Goal: Communication & Community: Answer question/provide support

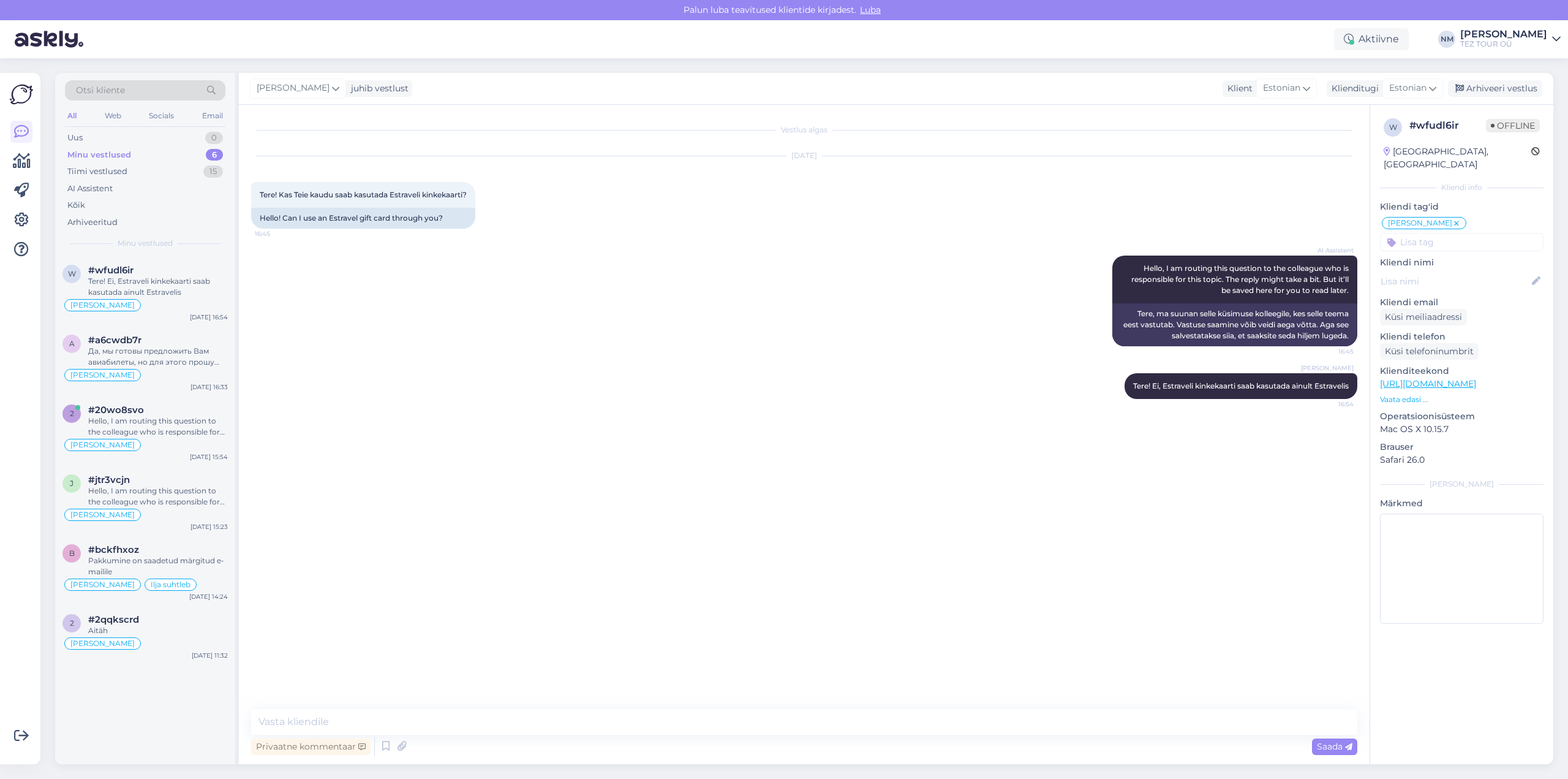
click at [216, 151] on div "6" at bounding box center [214, 155] width 17 height 13
click at [176, 291] on div "Tere! Ei, Estraveli kinkekaarti saab kasutada ainult Estravelis" at bounding box center [158, 286] width 140 height 22
click at [175, 356] on div "Да, мы готовы предложить Вам авиабилеты, но для этого прошу уточнить выбранное …" at bounding box center [158, 356] width 140 height 22
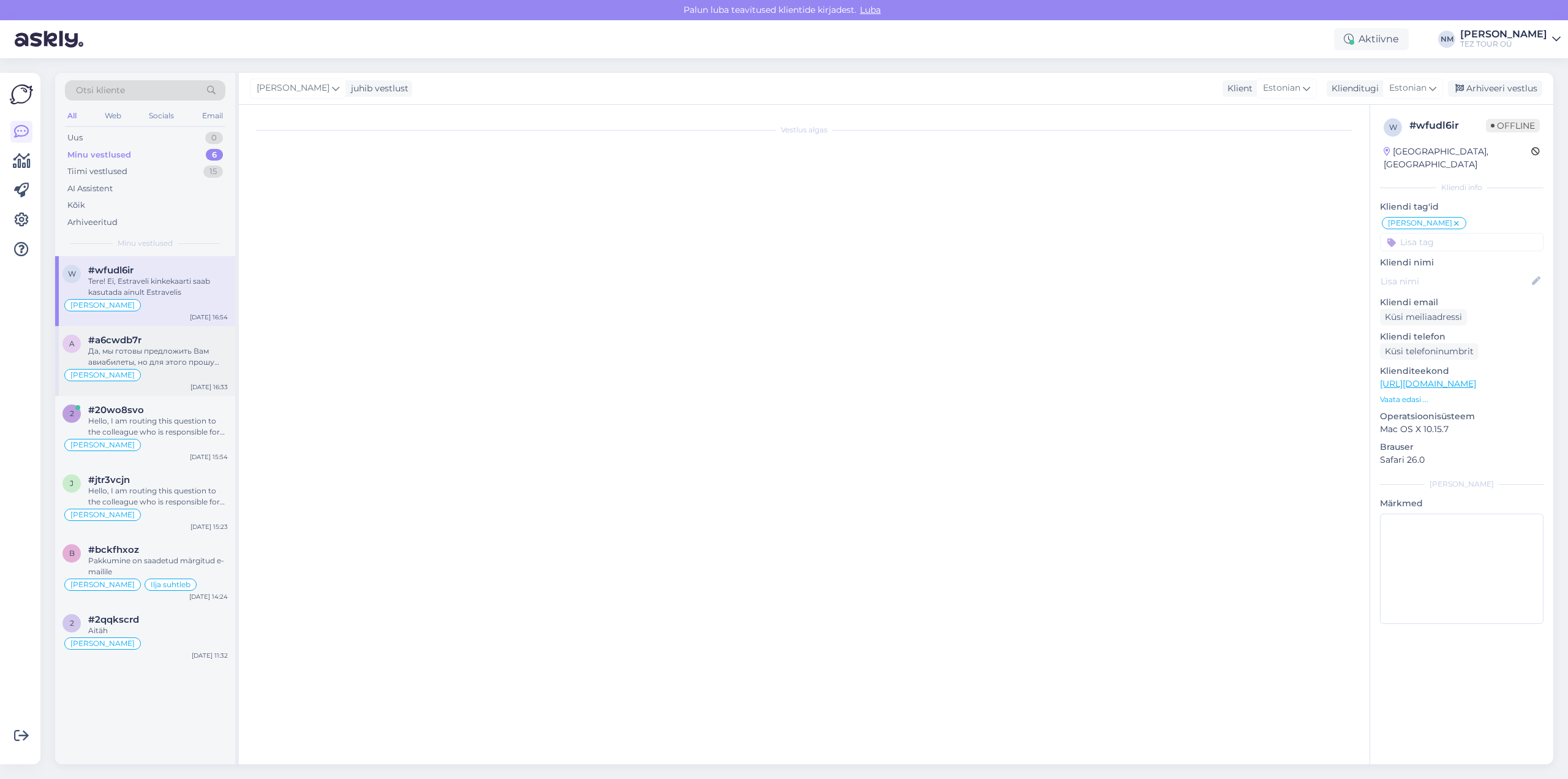
scroll to position [234, 0]
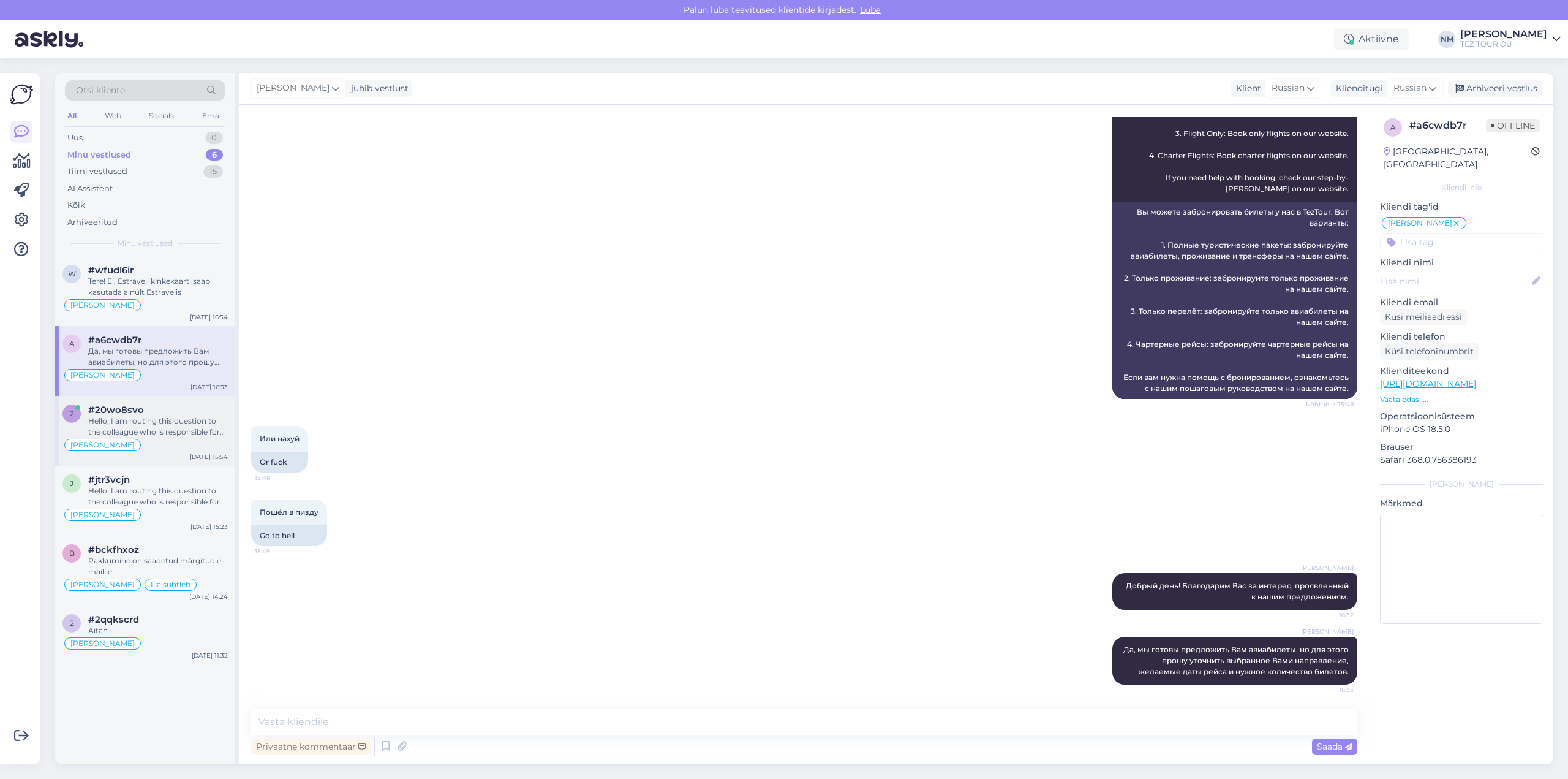
click at [174, 418] on div "Hello, I am routing this question to the colleague who is responsible for this …" at bounding box center [158, 426] width 140 height 22
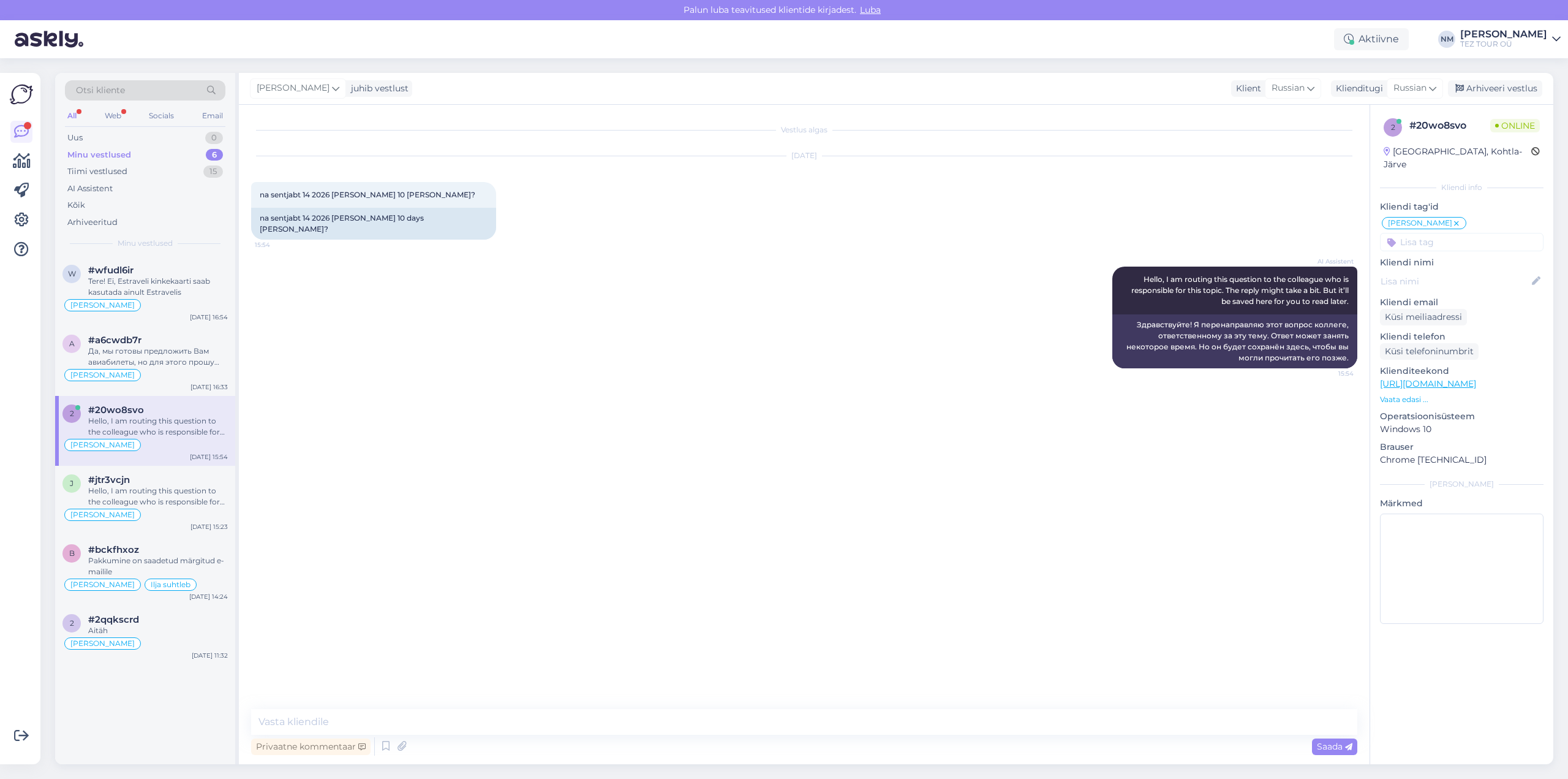
click at [643, 415] on div "Vestlus algas [DATE] na sentjabt 14 2026 akka [PERSON_NAME] 10 [PERSON_NAME] st…" at bounding box center [810, 407] width 1117 height 581
click at [272, 722] on textarea at bounding box center [804, 722] width 1106 height 26
type textarea "Добрый день! Благодарим Вас за интерес, проявленный к нашим предложениям."
click at [303, 722] on textarea at bounding box center [804, 722] width 1106 height 26
type textarea "[DATE] у нас нет вылета в [GEOGRAPHIC_DATA]"
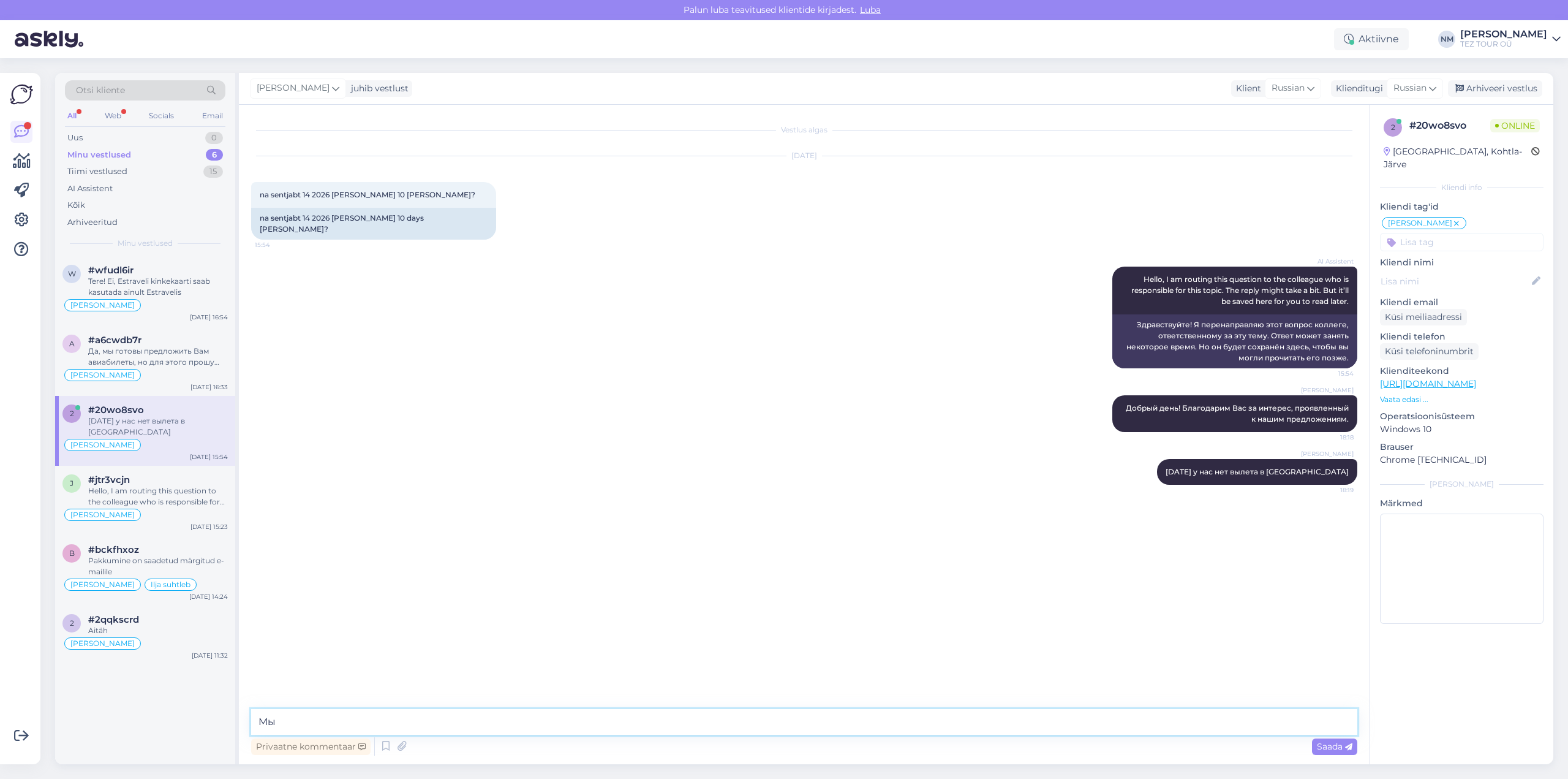
type textarea "М"
click at [723, 725] on textarea "На данный момент, у нас внесено в программу два вылета в неделю в [GEOGRAPHIC_D…" at bounding box center [804, 722] width 1106 height 26
click at [732, 718] on textarea "На данный момент, у нас внесено в программу два вылета в неделю в [GEOGRAPHIC_D…" at bounding box center [804, 722] width 1106 height 26
click at [833, 720] on textarea "На данный момент, у нас внесено в программу два вылета в неделю в [GEOGRAPHIC_D…" at bounding box center [804, 722] width 1106 height 26
type textarea "На данный момент, у нас внесено в программу два вылета в неделю в [GEOGRAPHIC_D…"
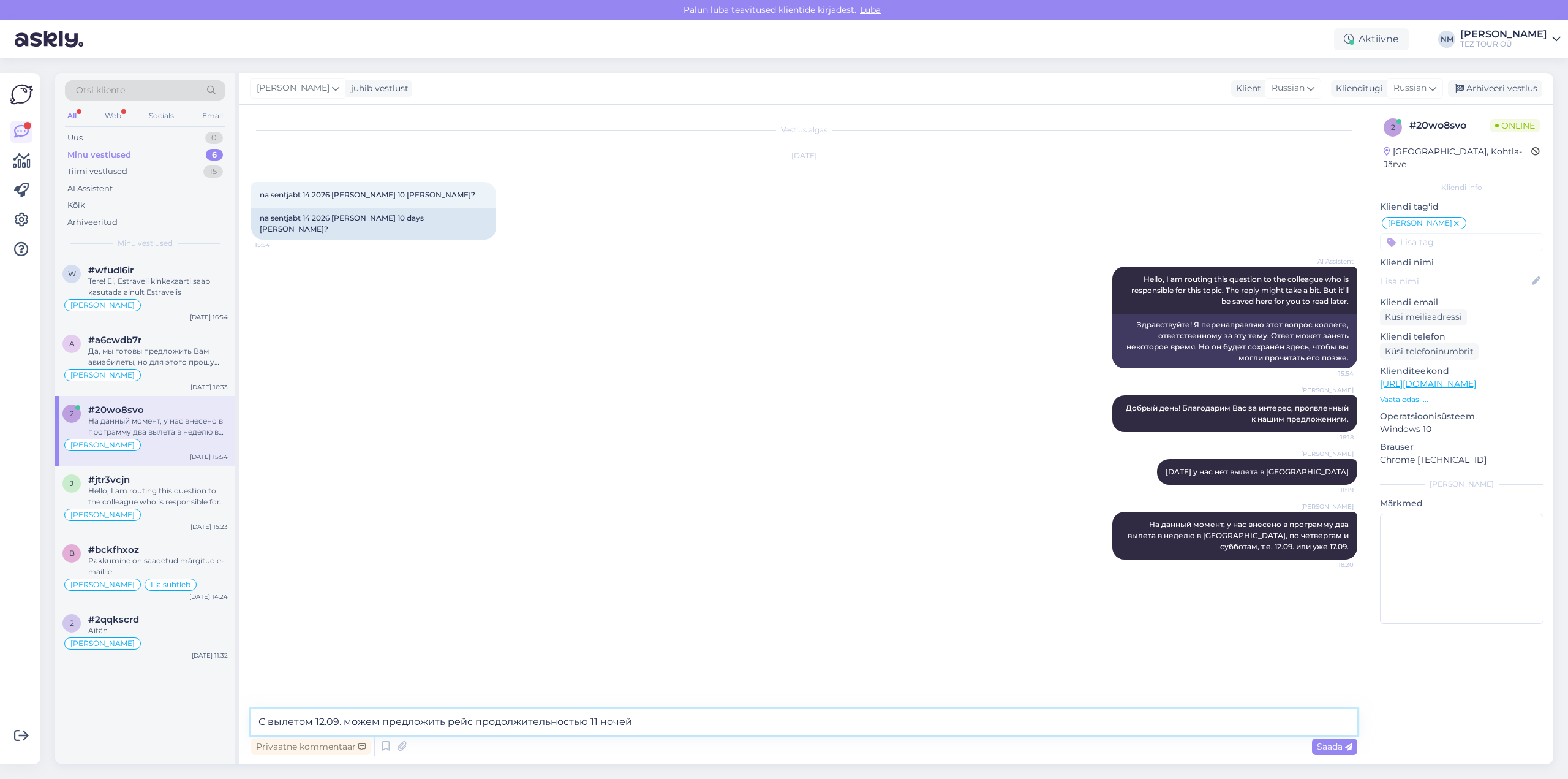
type textarea "С вылетом 12.09. можем предложить рейс продолжительностью 11 ночей:"
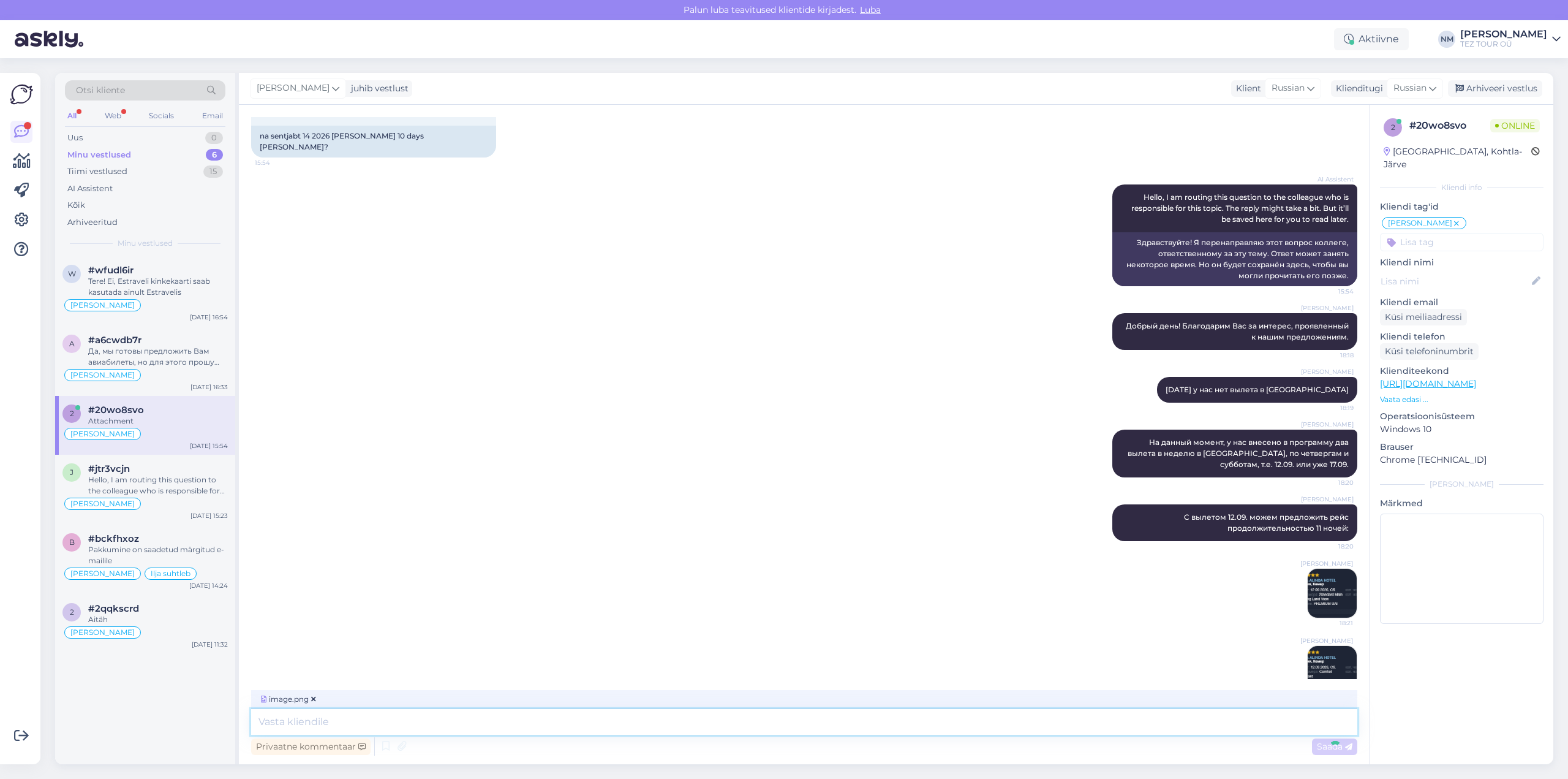
scroll to position [159, 0]
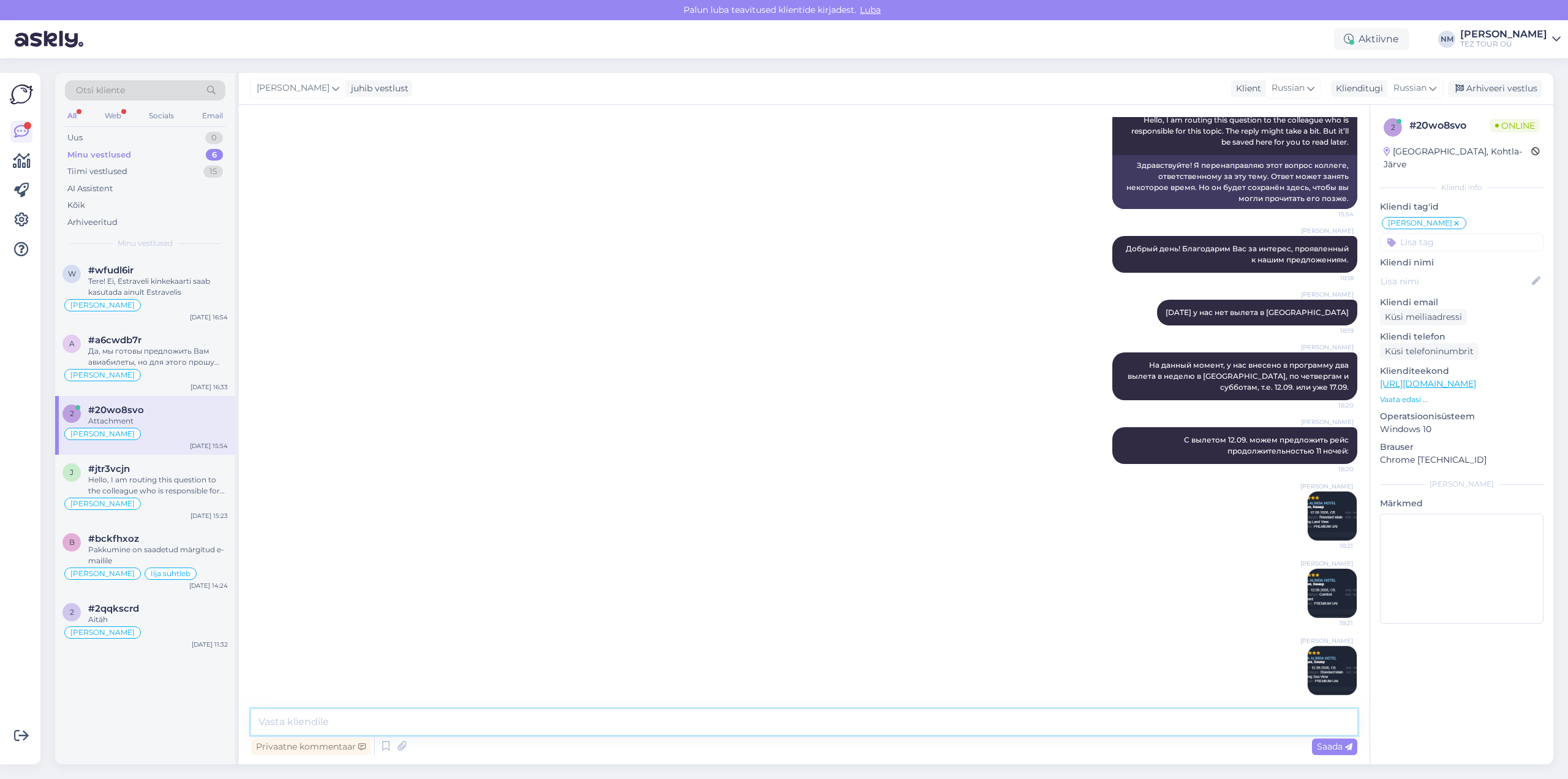
click at [296, 725] on textarea at bounding box center [804, 722] width 1106 height 26
type textarea "с"
type textarea "С вылетом же 17.09. продолжительность может быть 8 ночей или уже 13 ночей:"
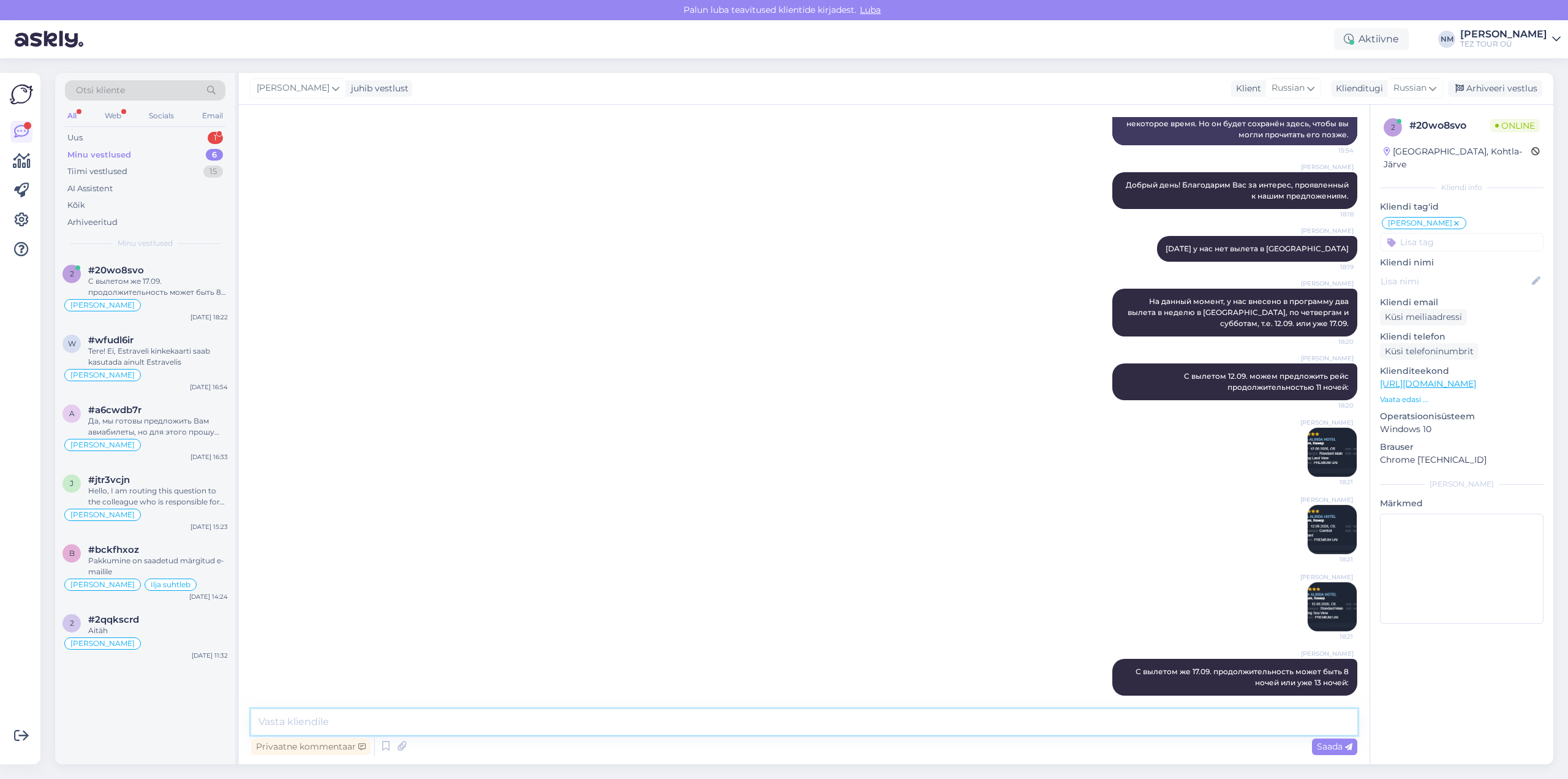
click at [297, 722] on textarea at bounding box center [804, 722] width 1106 height 26
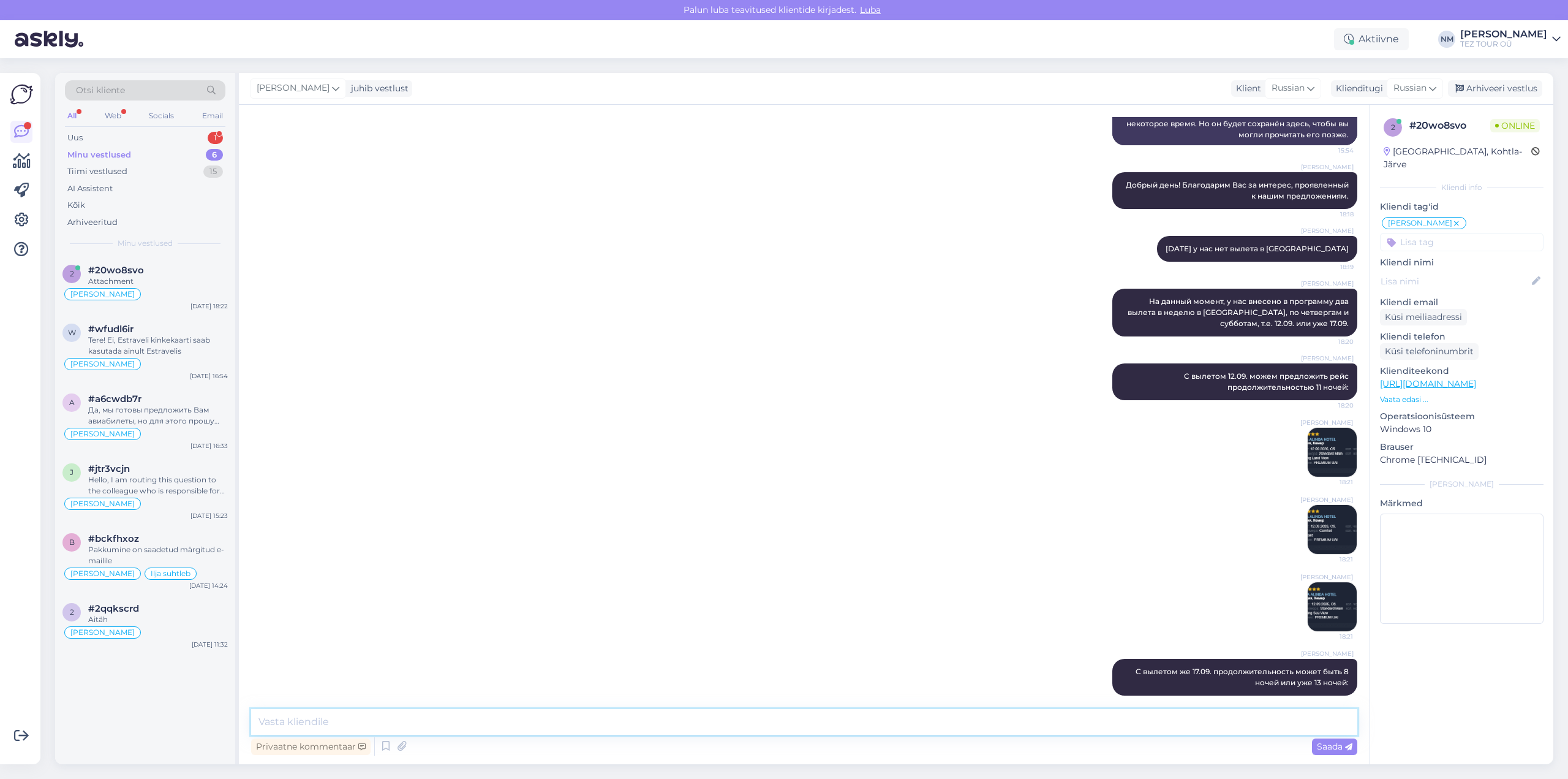
scroll to position [300, 0]
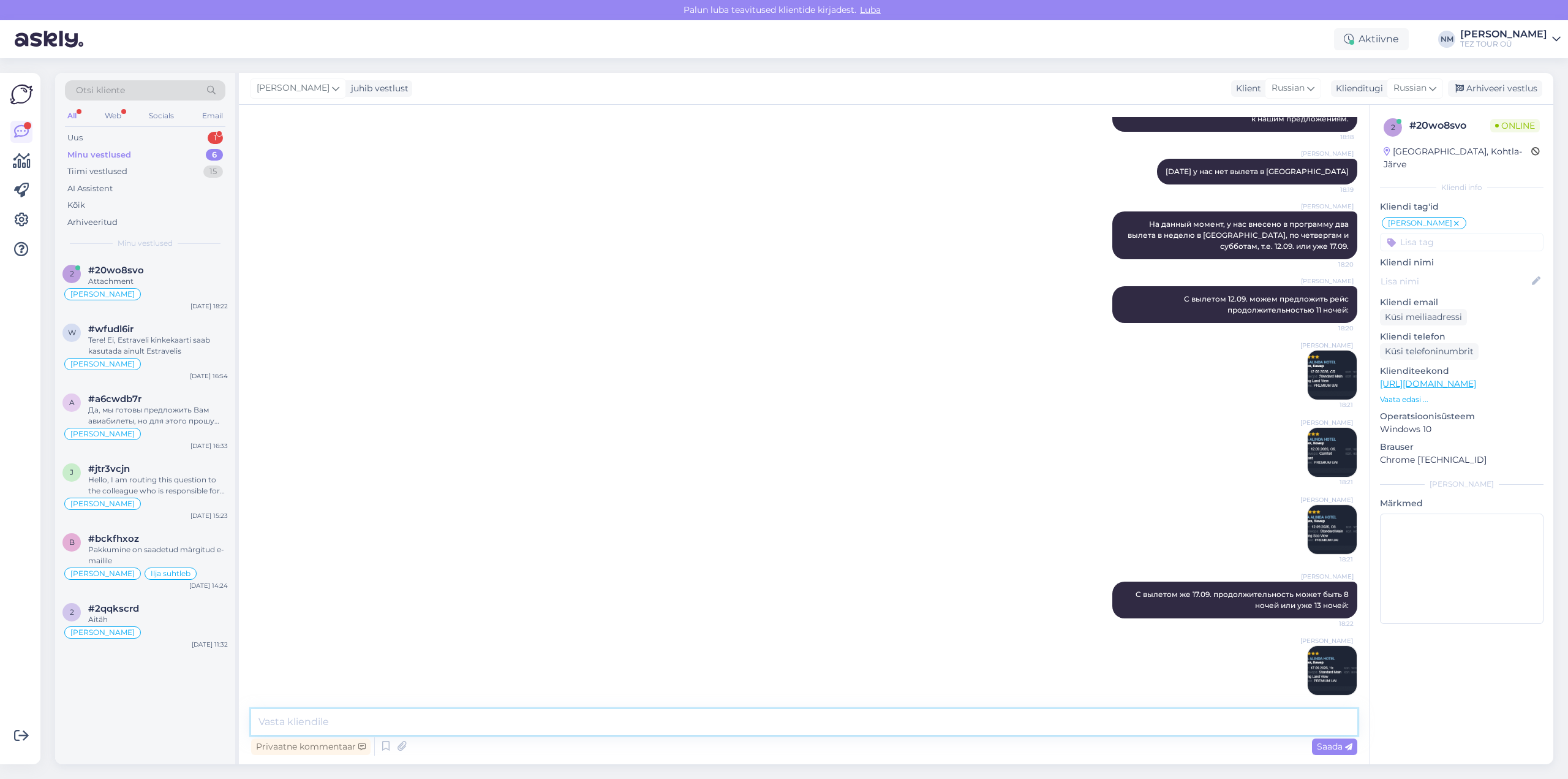
paste textarea ","
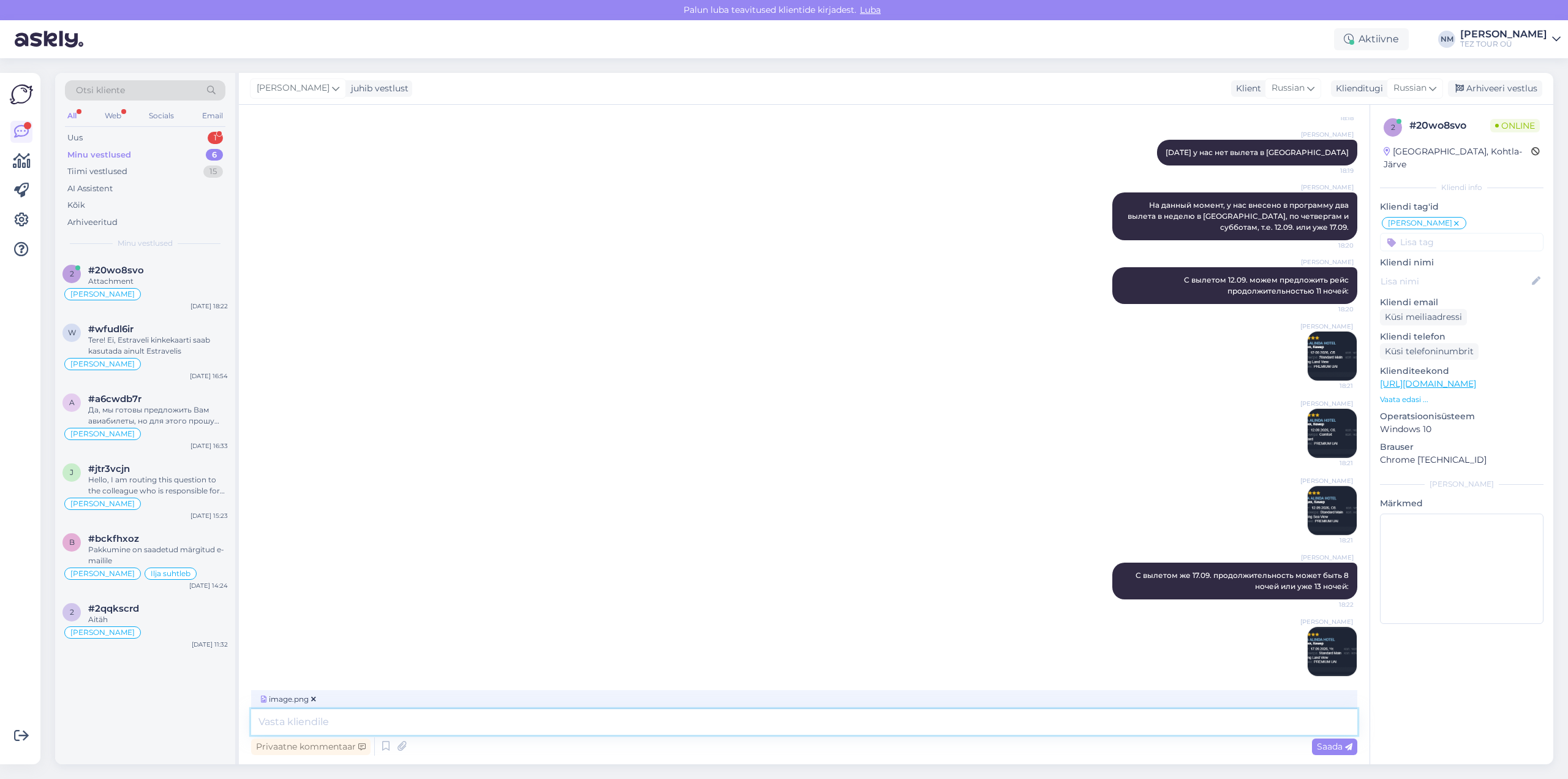
type textarea ","
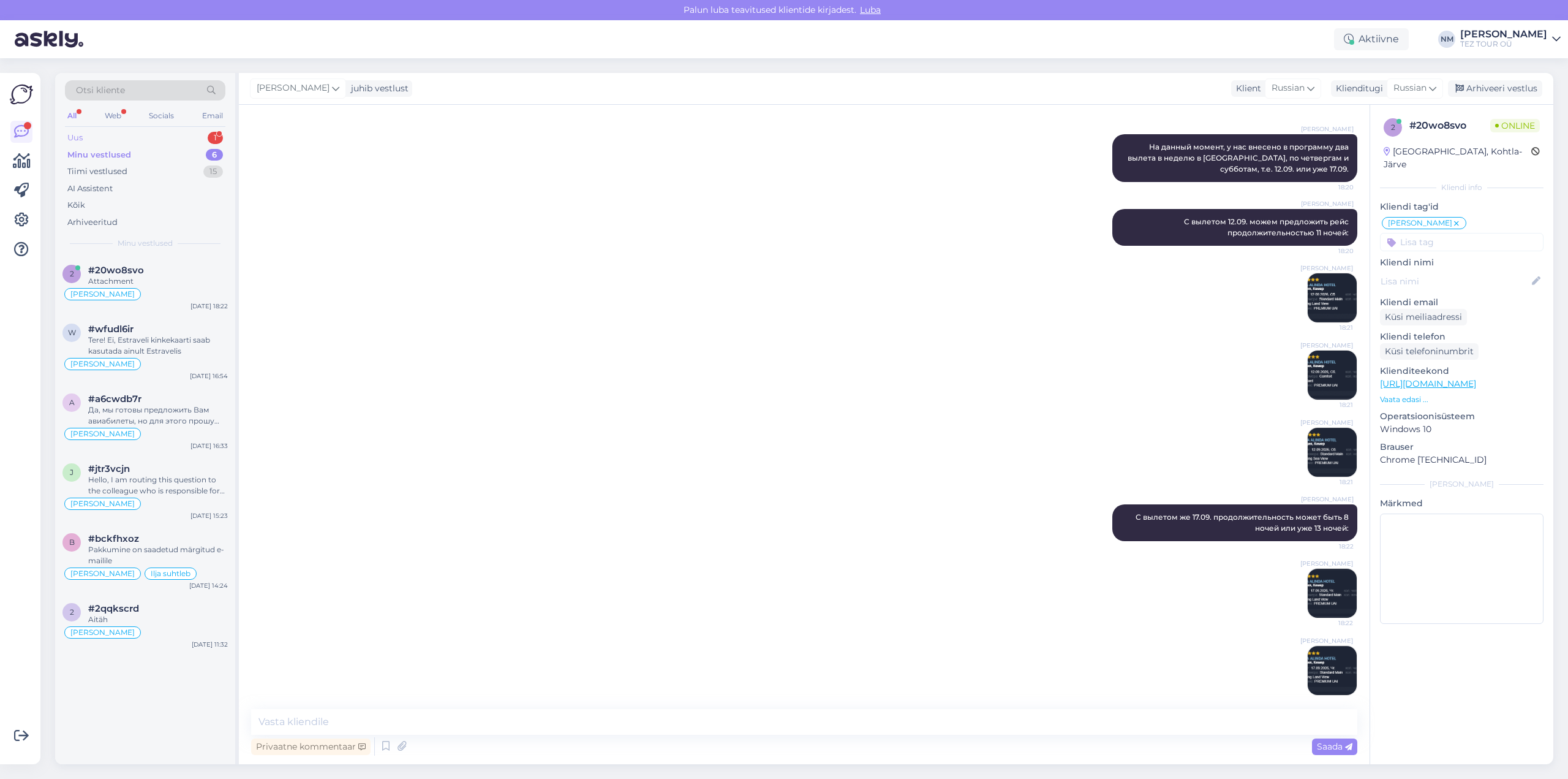
click at [221, 133] on div "1" at bounding box center [215, 138] width 15 height 13
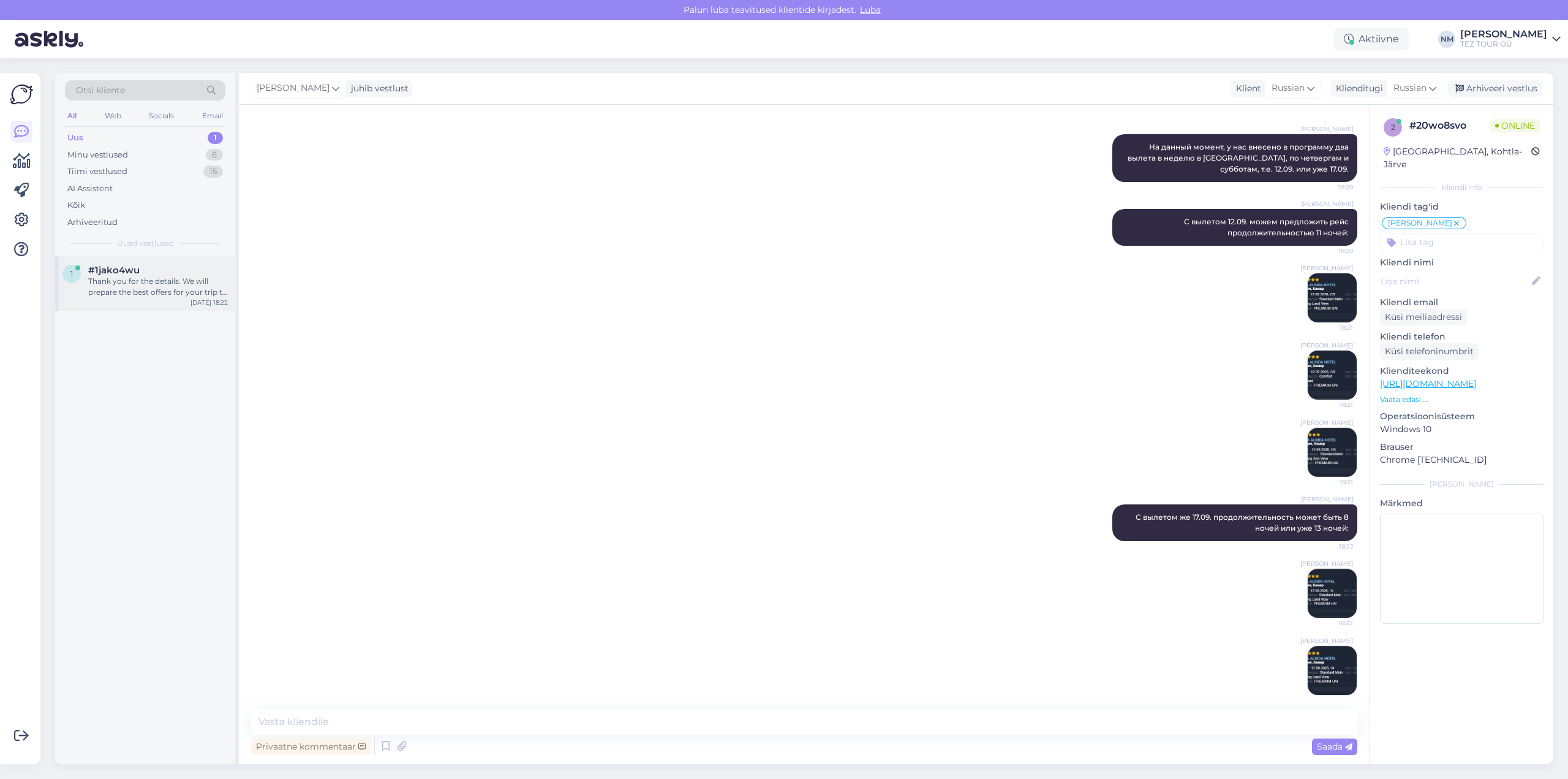
click at [184, 293] on div "Thank you for the details. We will prepare the best offers for your trip to [GE…" at bounding box center [158, 286] width 140 height 22
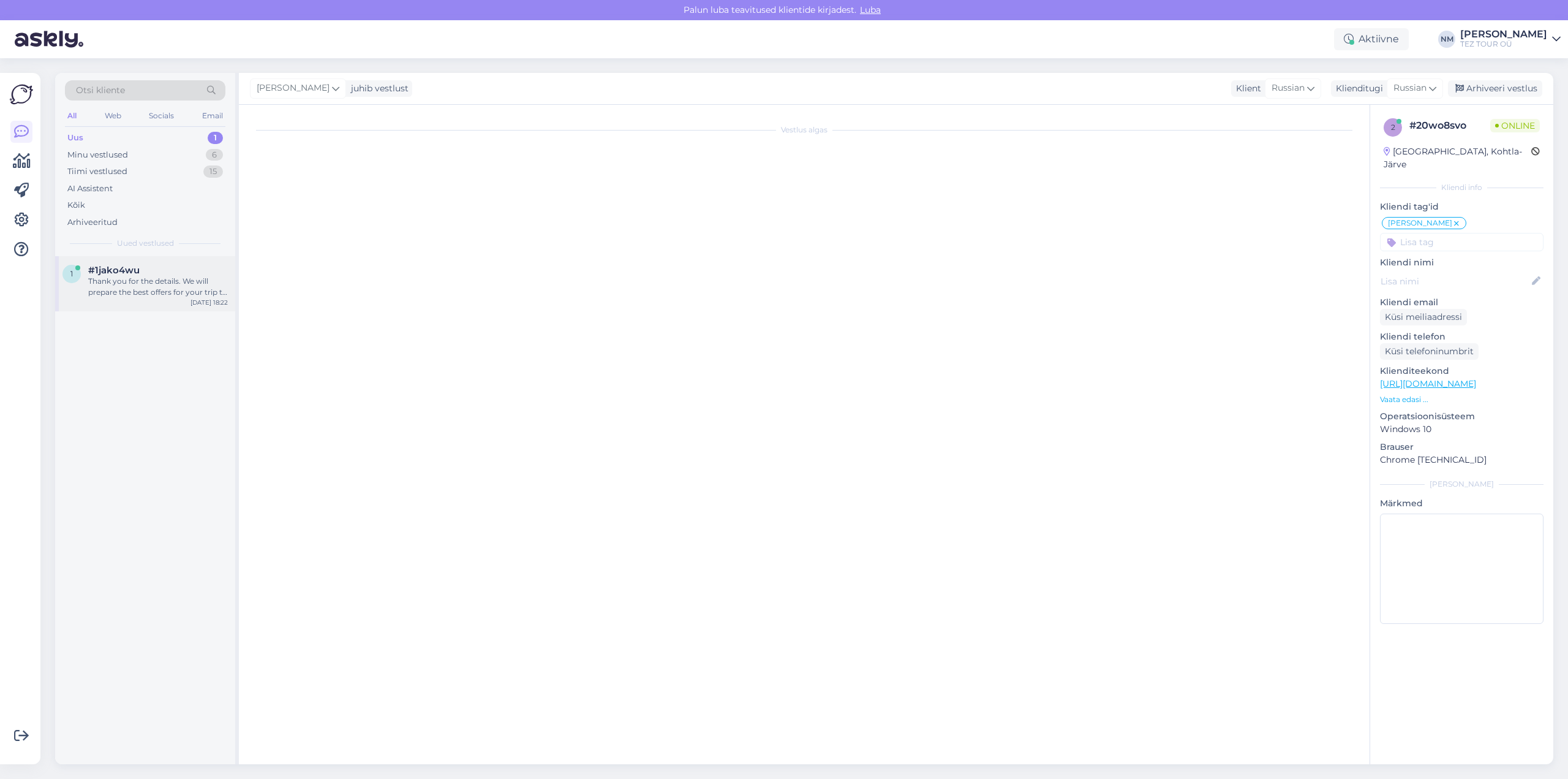
scroll to position [484, 0]
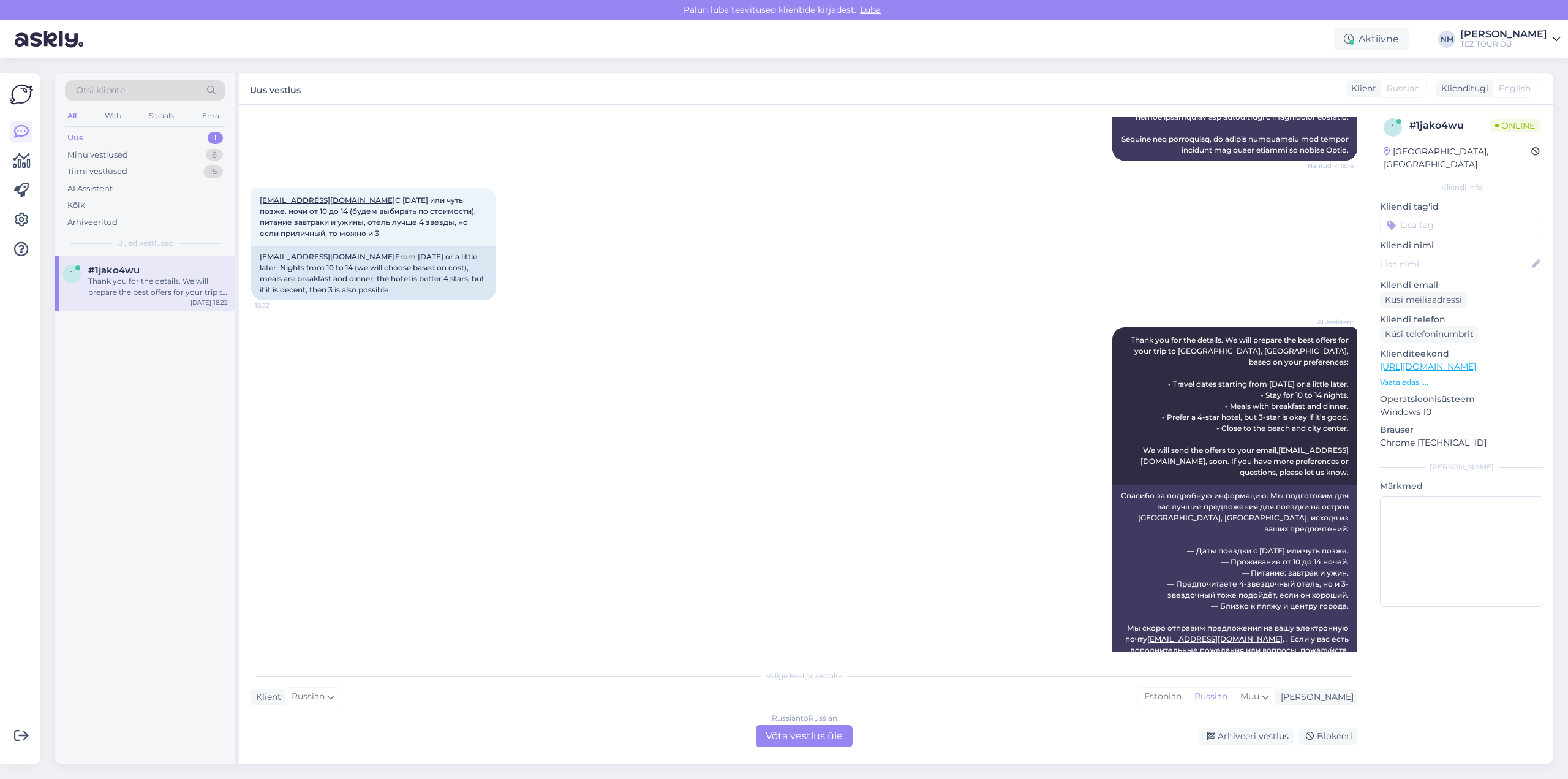
drag, startPoint x: 819, startPoint y: 734, endPoint x: 831, endPoint y: 729, distance: 13.0
click at [819, 734] on div "Russian to Russian Võta vestlus üle" at bounding box center [804, 736] width 96 height 22
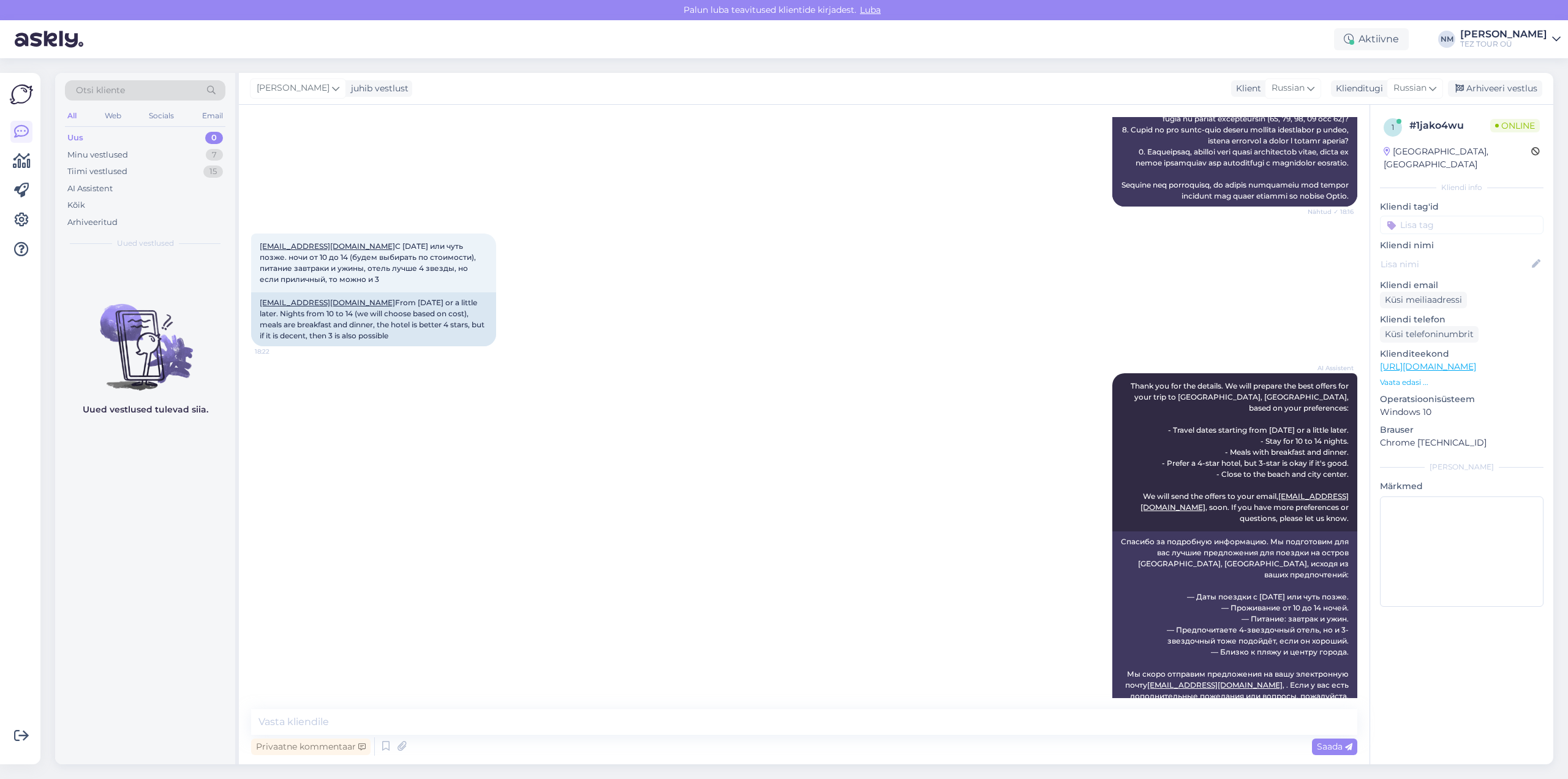
click at [1451, 216] on input at bounding box center [1462, 225] width 163 height 18
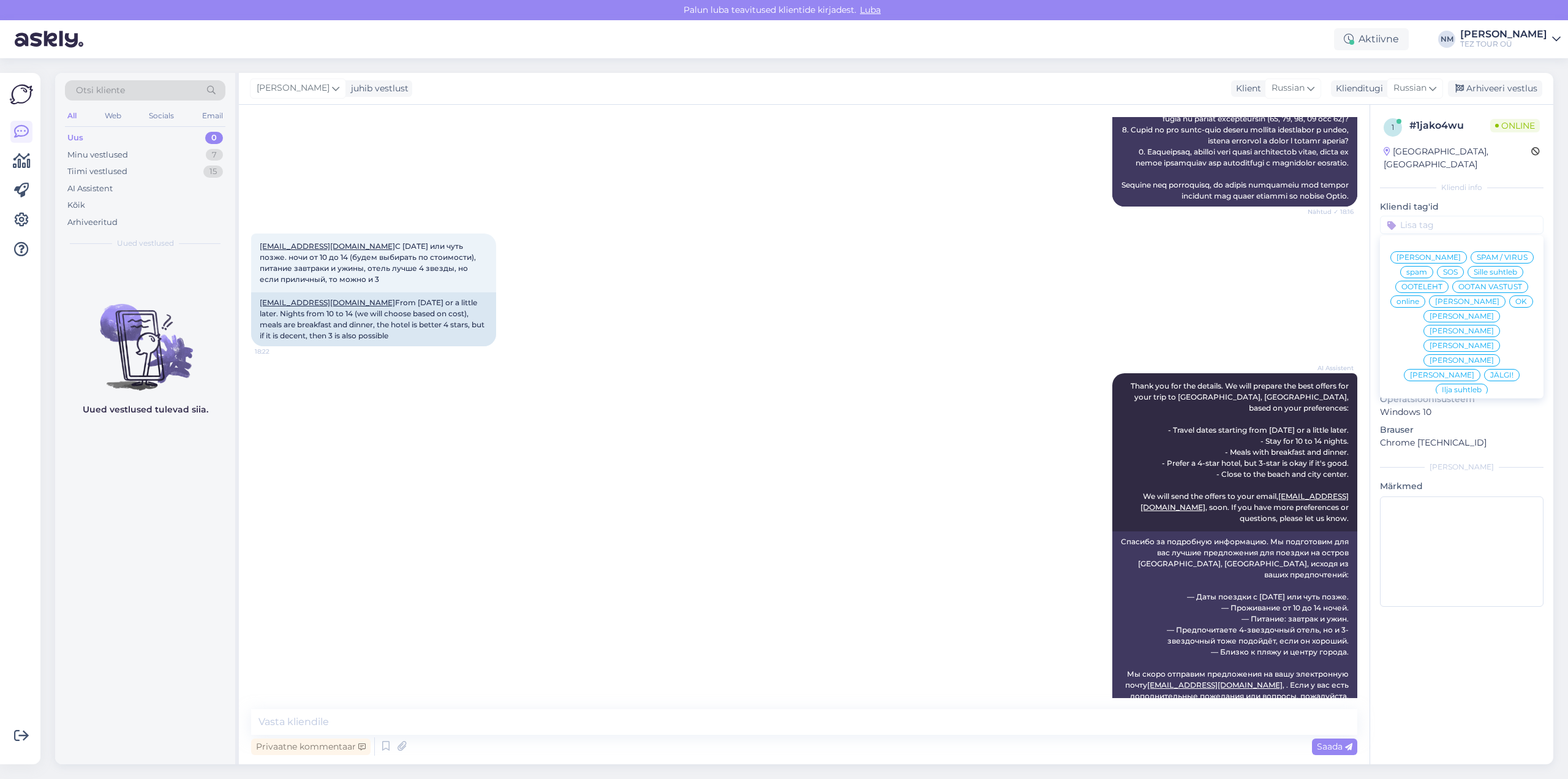
click at [1494, 327] on span "[PERSON_NAME]" at bounding box center [1461, 331] width 64 height 7
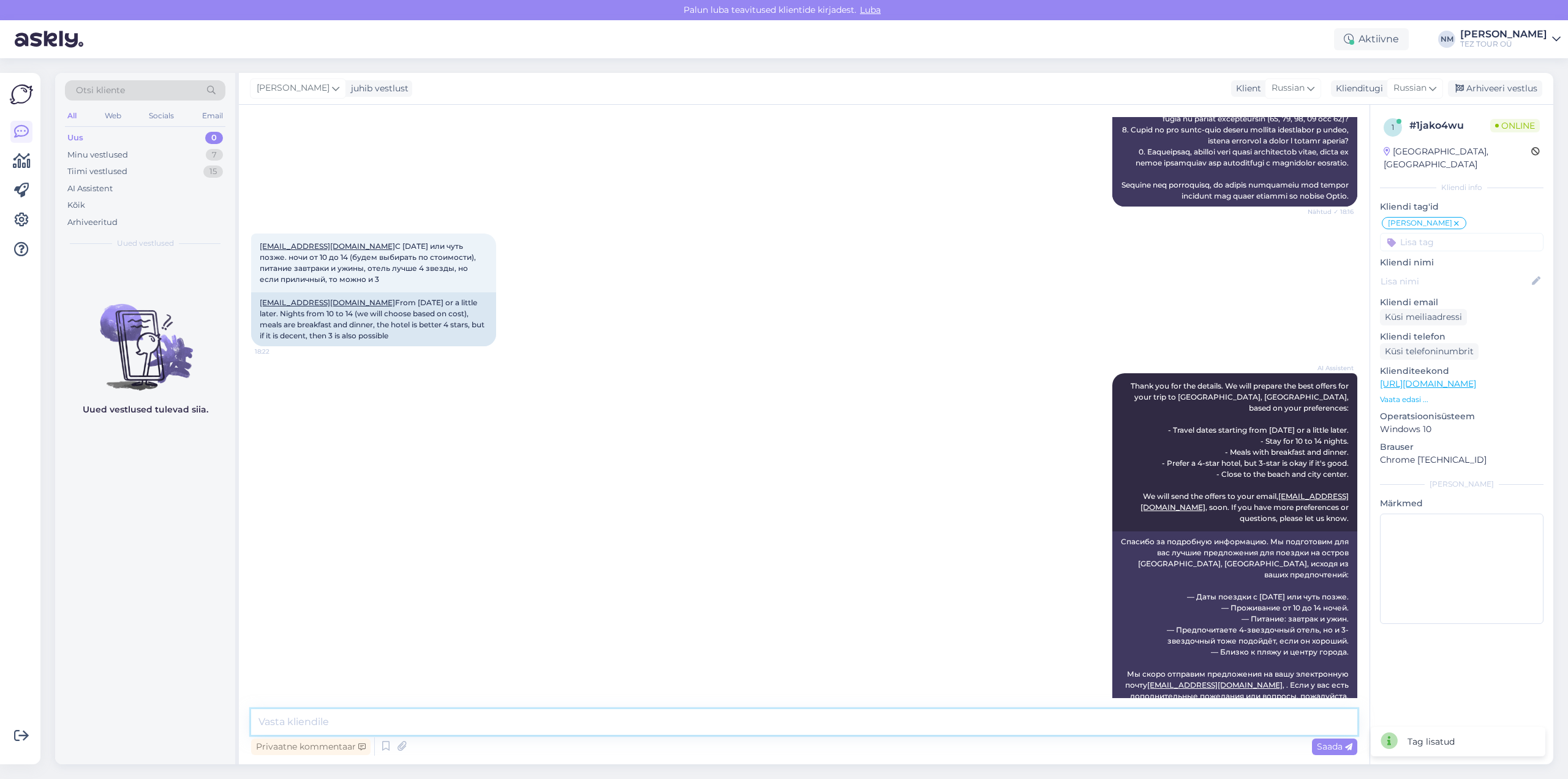
click at [290, 720] on textarea at bounding box center [804, 722] width 1106 height 26
click at [429, 720] on textarea "Добрый день! Благодарим Вас ща оьращение." at bounding box center [804, 722] width 1106 height 26
click at [442, 721] on textarea "Добрый день! Благодарим Вас за оьращение." at bounding box center [804, 722] width 1106 height 26
type textarea "Добрый день! Благодарим Вас за обращение."
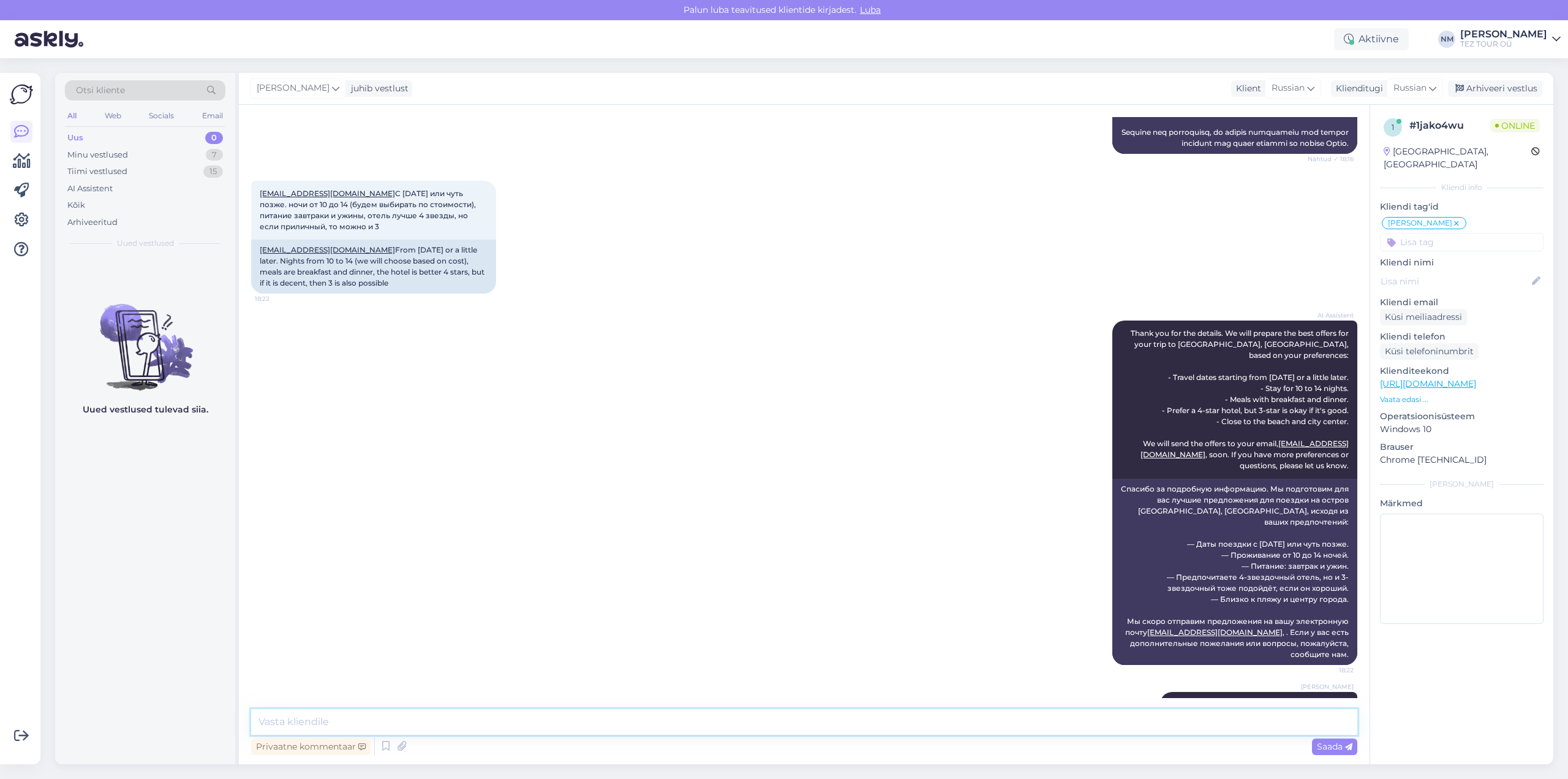
click at [327, 719] on textarea at bounding box center [804, 722] width 1106 height 26
type textarea "[PERSON_NAME] Вы желаете полететь?"
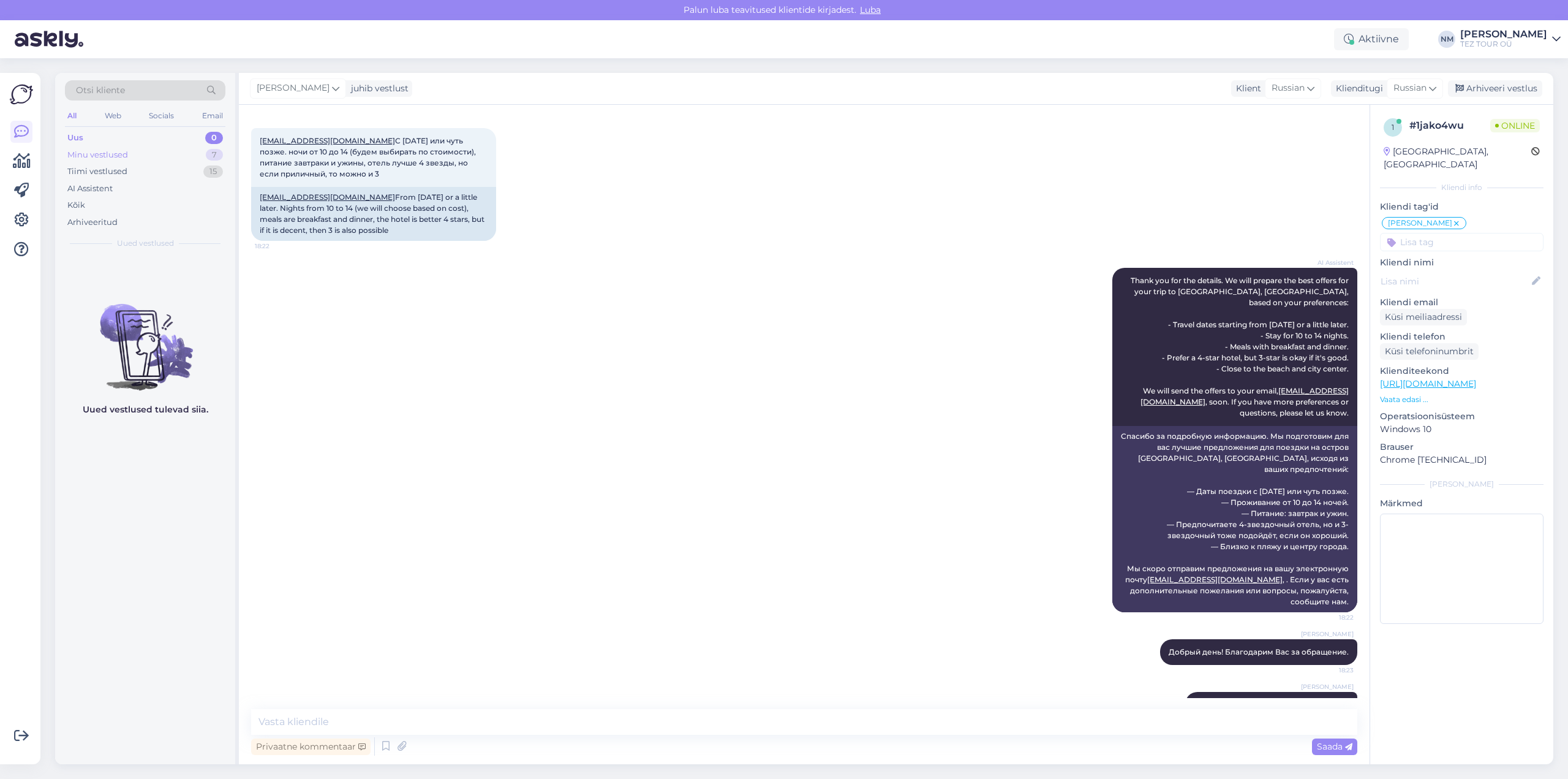
click at [213, 154] on div "7" at bounding box center [214, 155] width 17 height 13
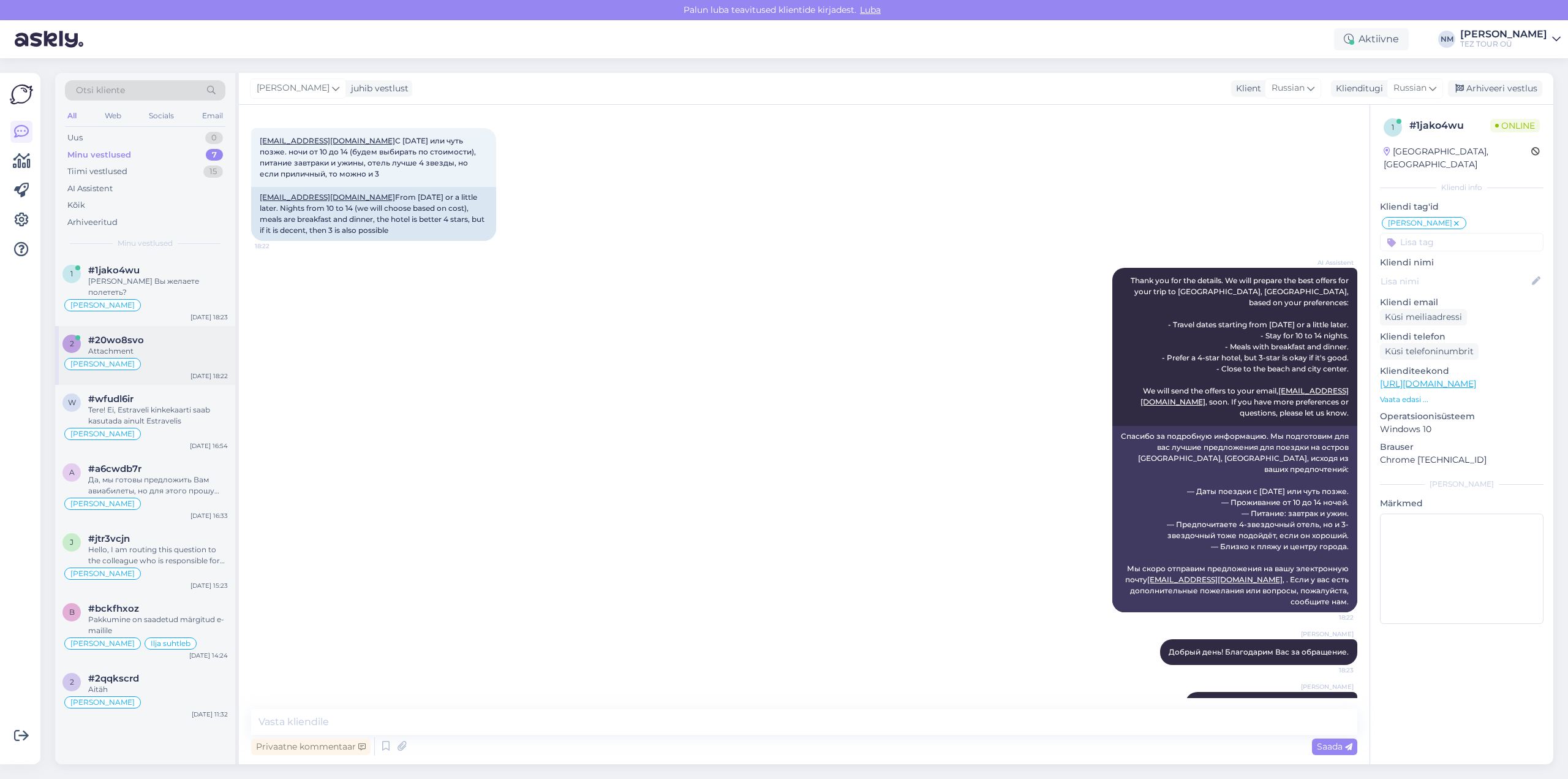
click at [170, 356] on div "[PERSON_NAME]" at bounding box center [145, 364] width 166 height 15
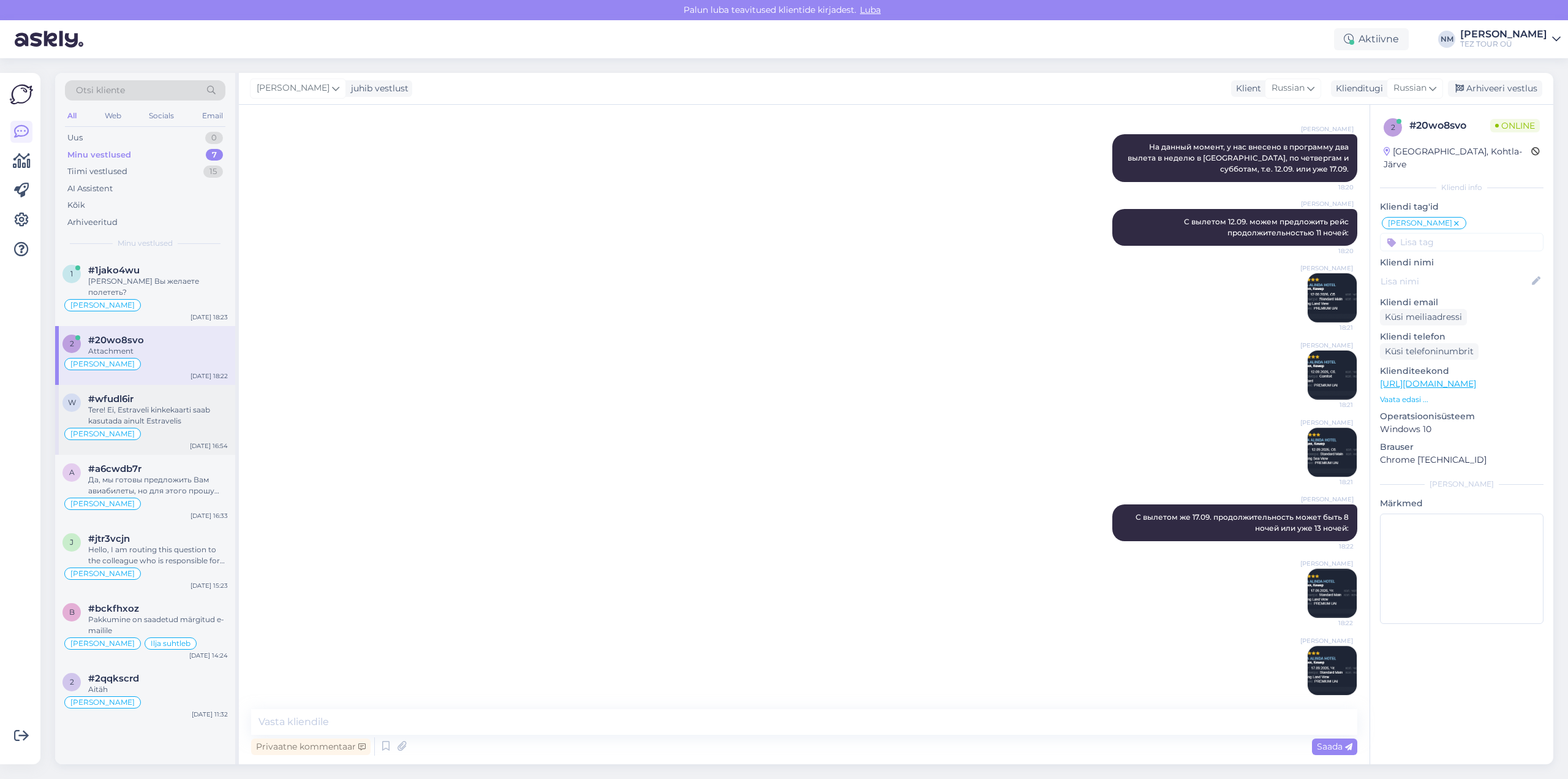
drag, startPoint x: 170, startPoint y: 411, endPoint x: 178, endPoint y: 418, distance: 10.6
click at [172, 412] on div "Tere! Ei, Estraveli kinkekaarti saab kasutada ainult Estravelis" at bounding box center [158, 415] width 140 height 22
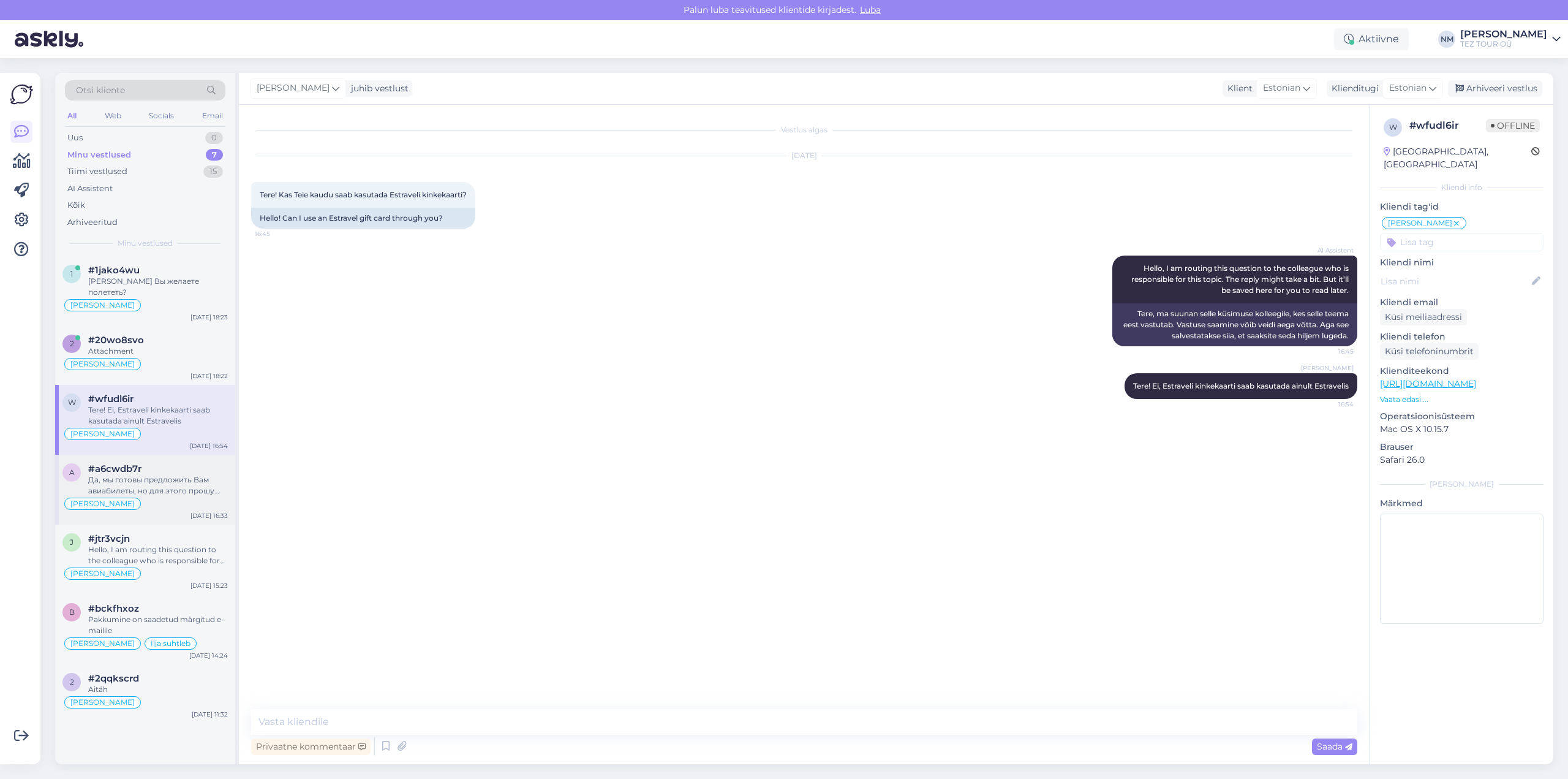
click at [170, 474] on div "Да, мы готовы предложить Вам авиабилеты, но для этого прошу уточнить выбранное …" at bounding box center [158, 485] width 140 height 22
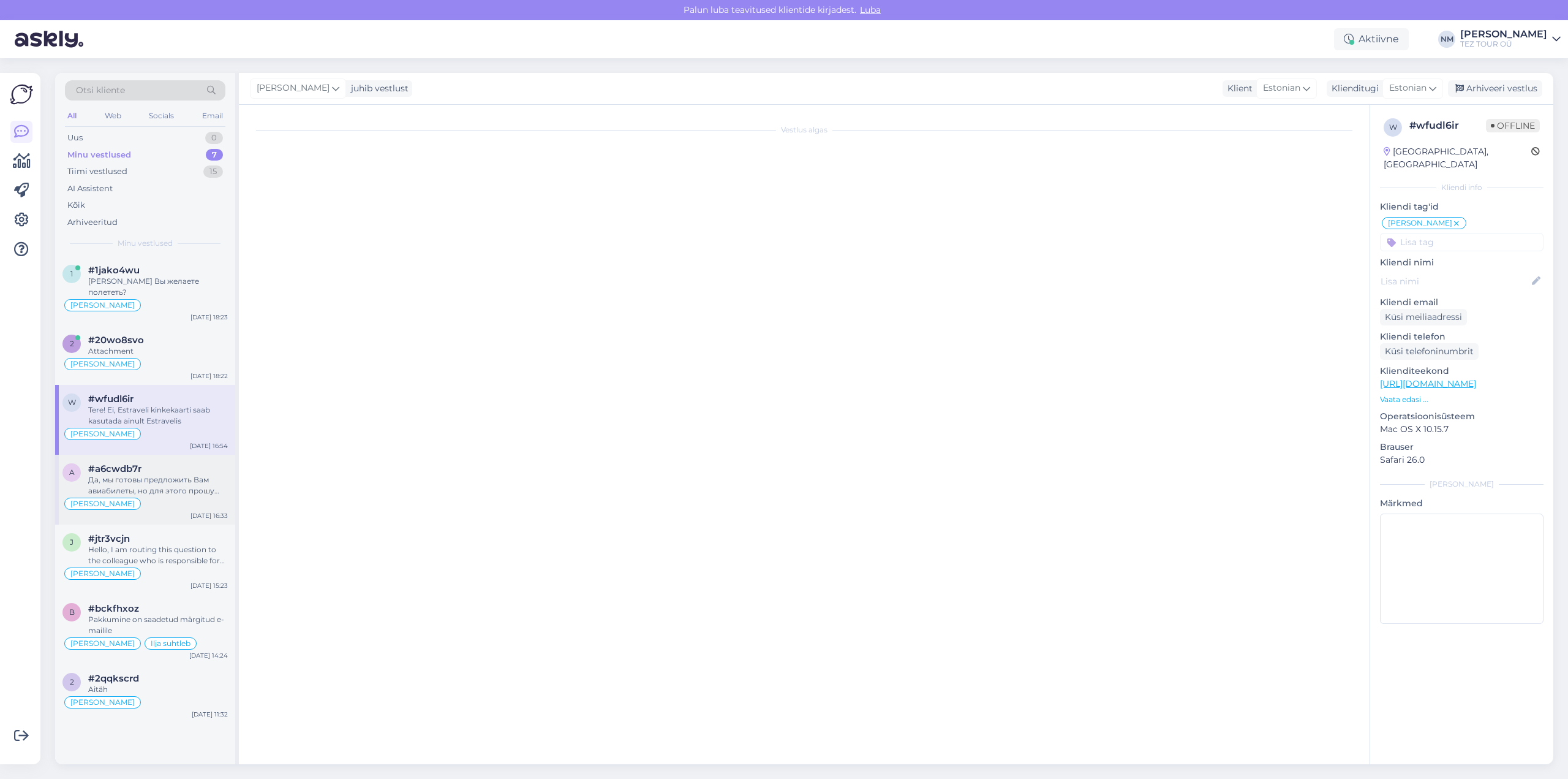
scroll to position [234, 0]
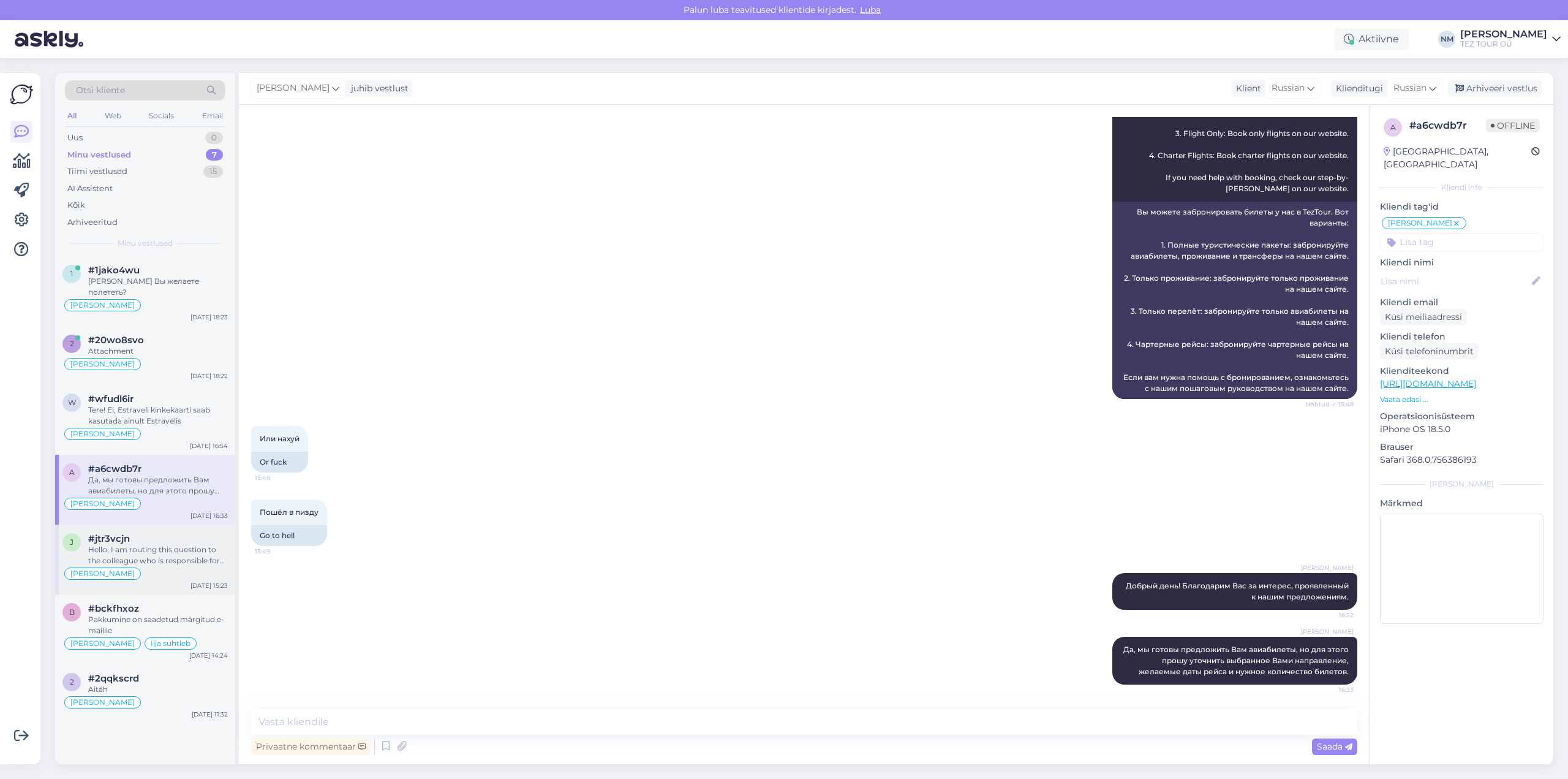
click at [201, 544] on div "Hello, I am routing this question to the colleague who is responsible for this …" at bounding box center [158, 555] width 140 height 22
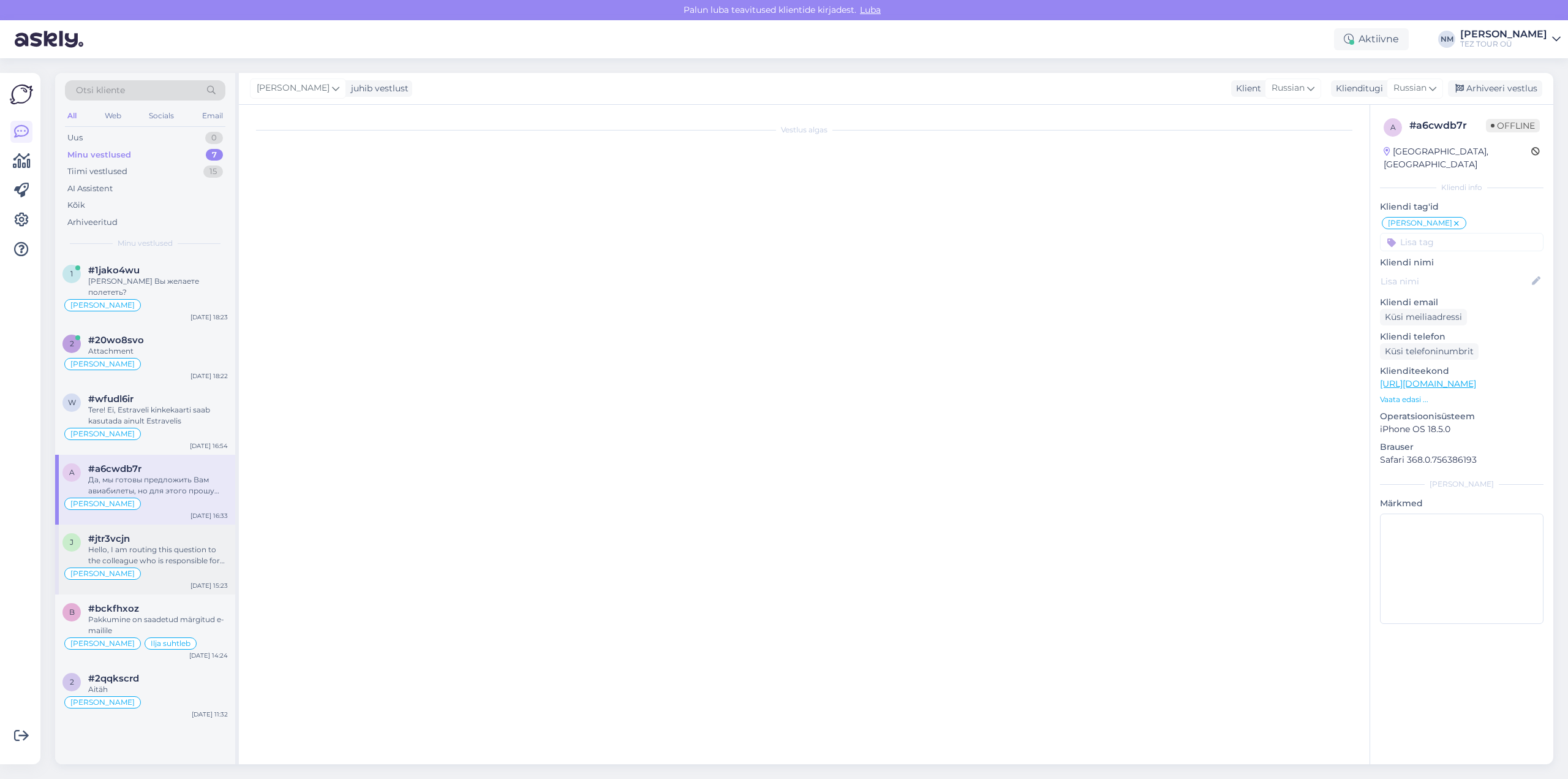
scroll to position [0, 0]
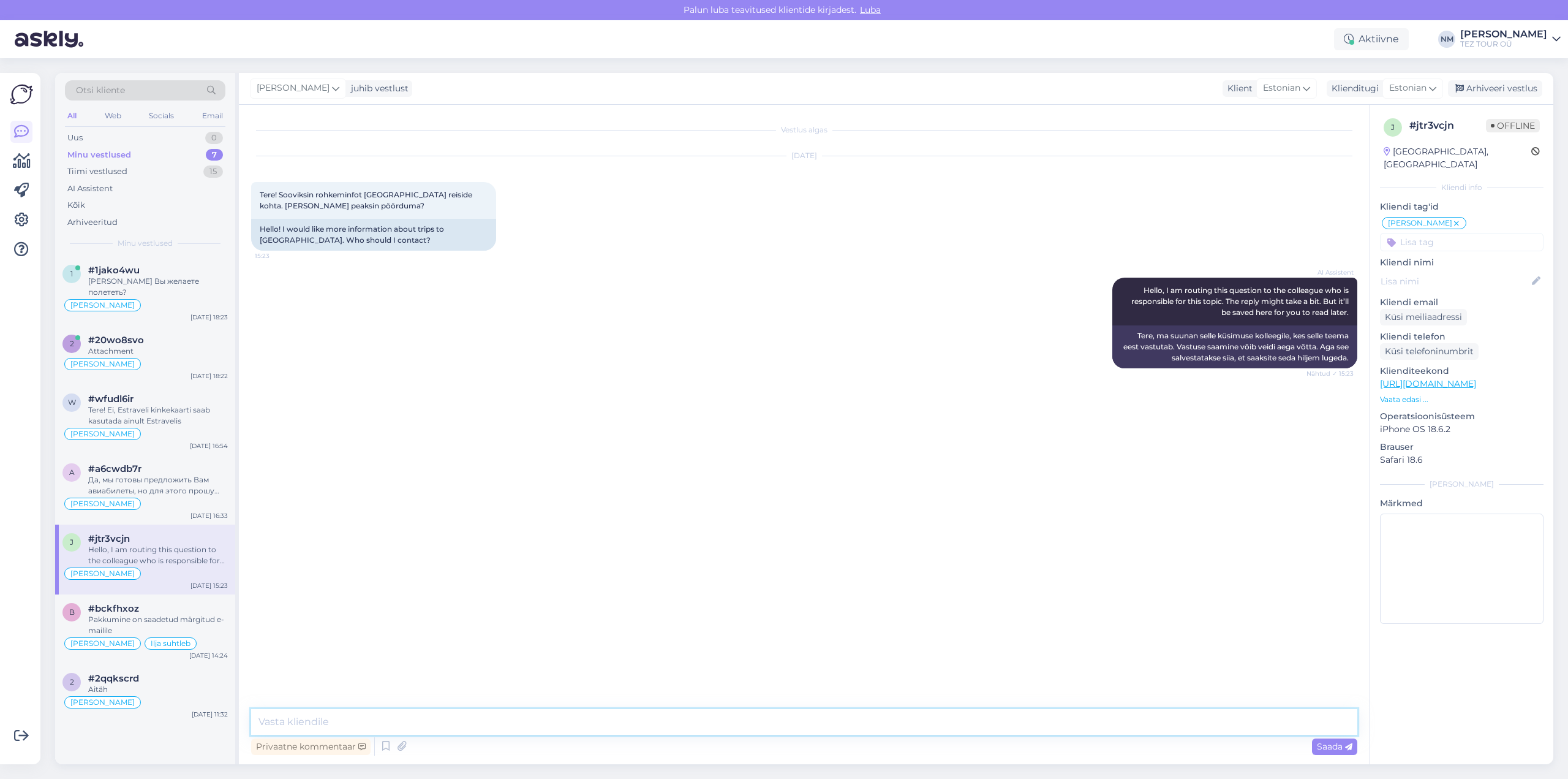
click at [273, 715] on textarea at bounding box center [804, 722] width 1106 height 26
type textarea "Tere! Täname Teid pöördumise eest."
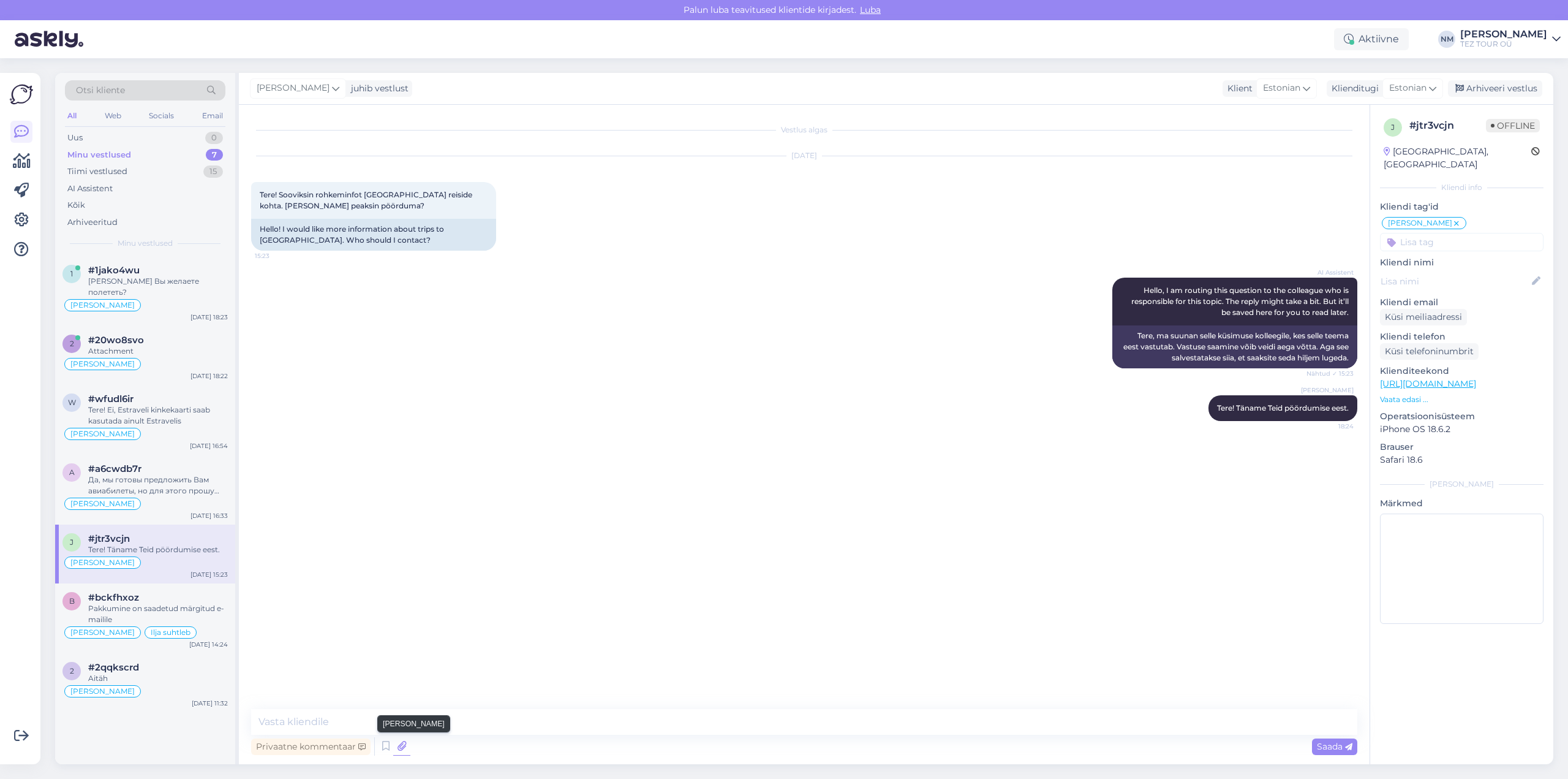
click at [407, 744] on icon at bounding box center [401, 746] width 17 height 18
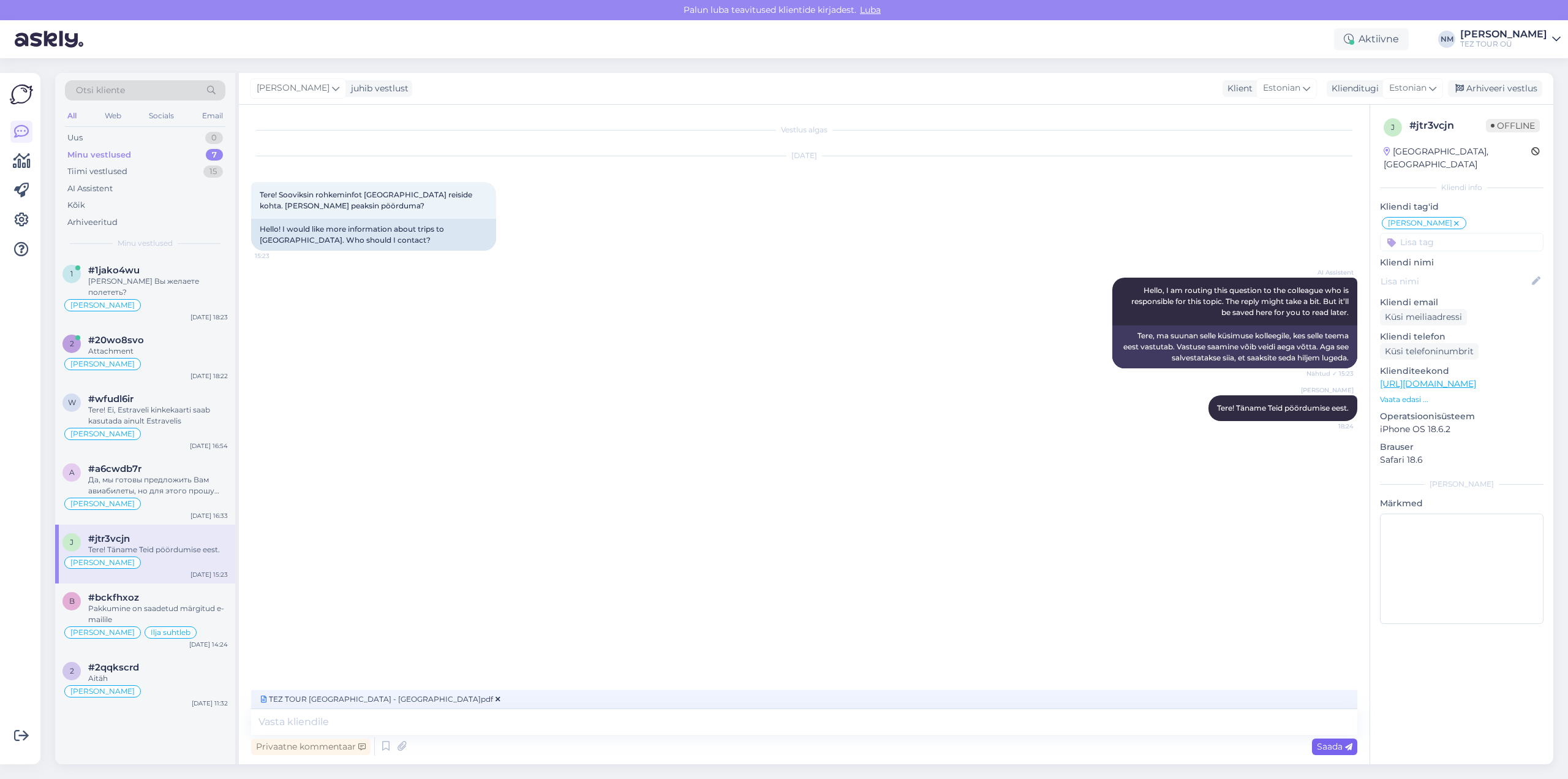
click at [1338, 747] on span "Saada" at bounding box center [1335, 746] width 35 height 11
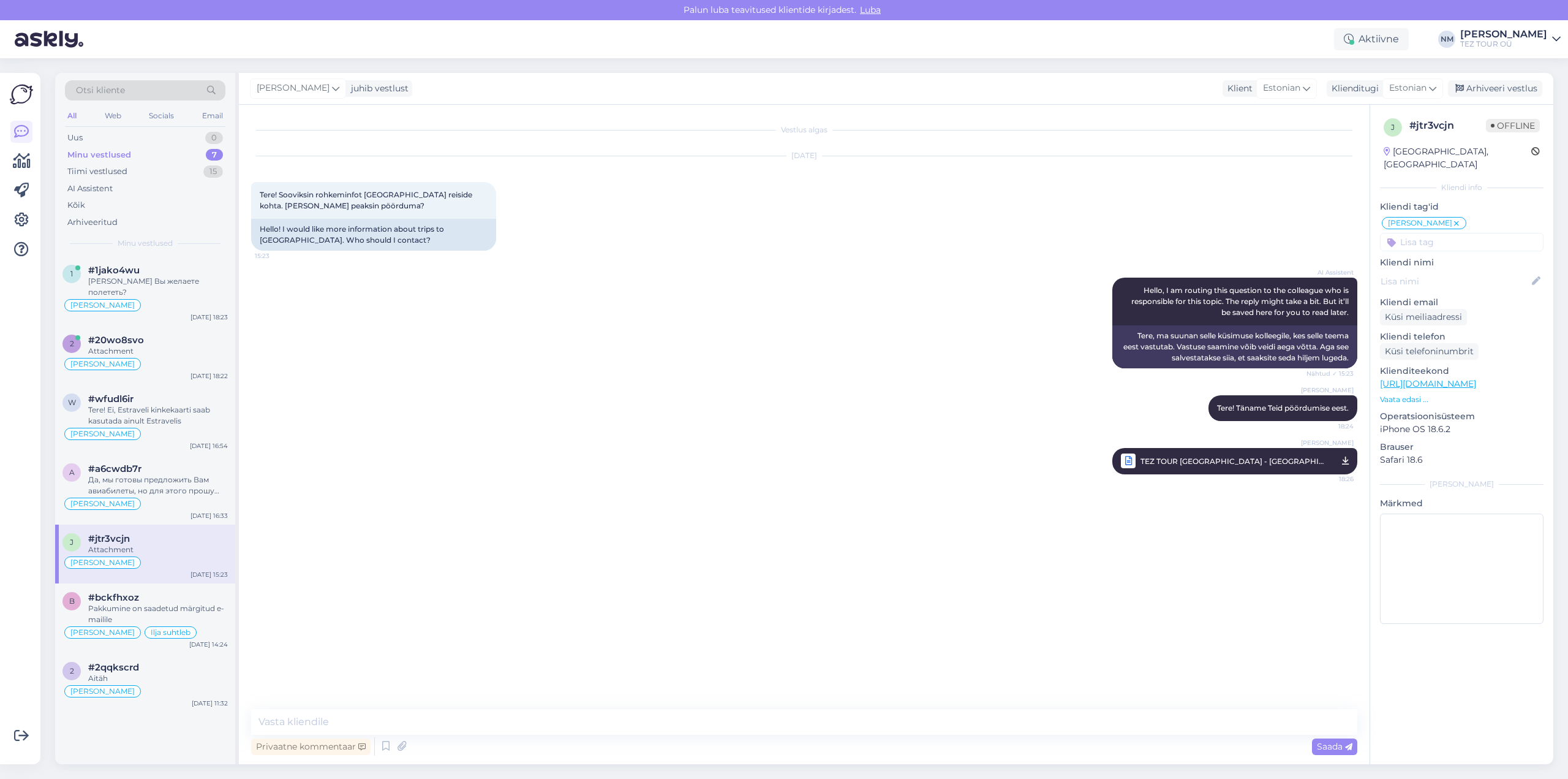
click at [1347, 462] on icon at bounding box center [1345, 461] width 7 height 15
click at [301, 722] on textarea at bounding box center [804, 722] width 1106 height 26
type textarea "Esimesena lugege palun läbi antud sihtkoha infolehe."
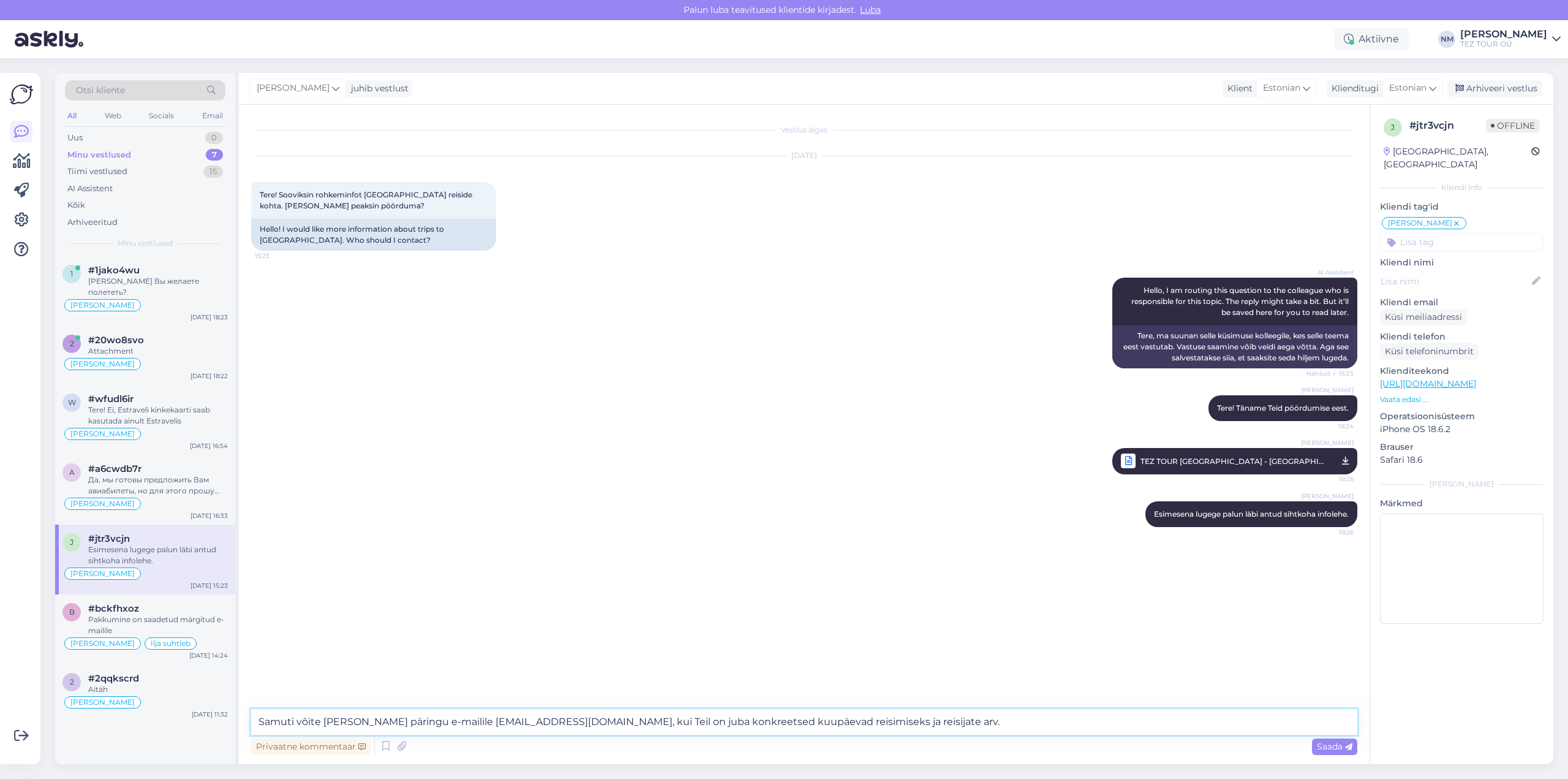
click at [643, 717] on textarea "Samuti võite [PERSON_NAME] päringu e-mailile [EMAIL_ADDRESS][DOMAIN_NAME], kui …" at bounding box center [804, 722] width 1106 height 26
type textarea "Samuti võite [PERSON_NAME] päringu e-mailile [EMAIL_ADDRESS][DOMAIN_NAME], kui …"
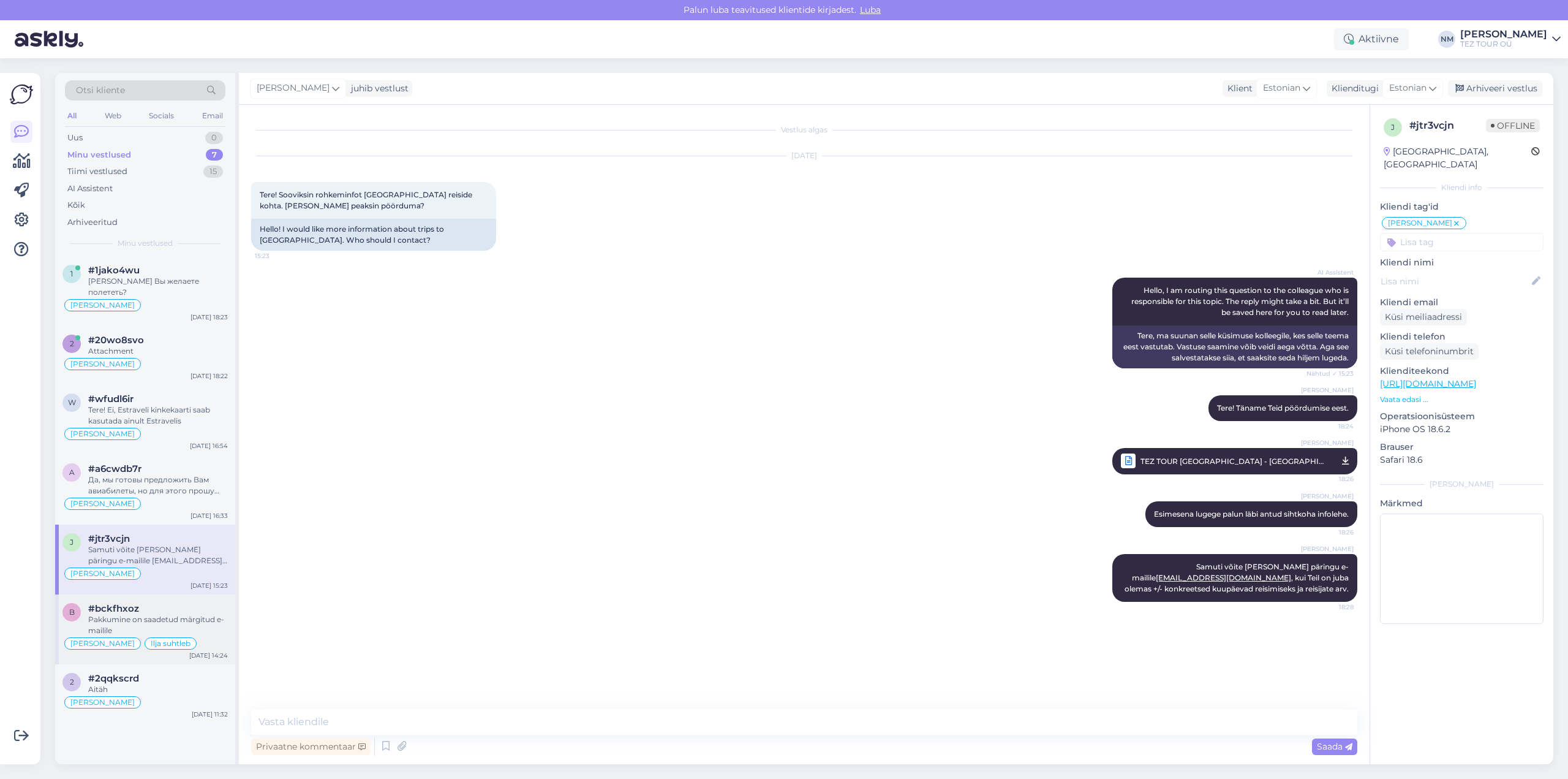
click at [181, 614] on div "Pakkumine on saadetud märgitud e-mailile" at bounding box center [158, 625] width 140 height 22
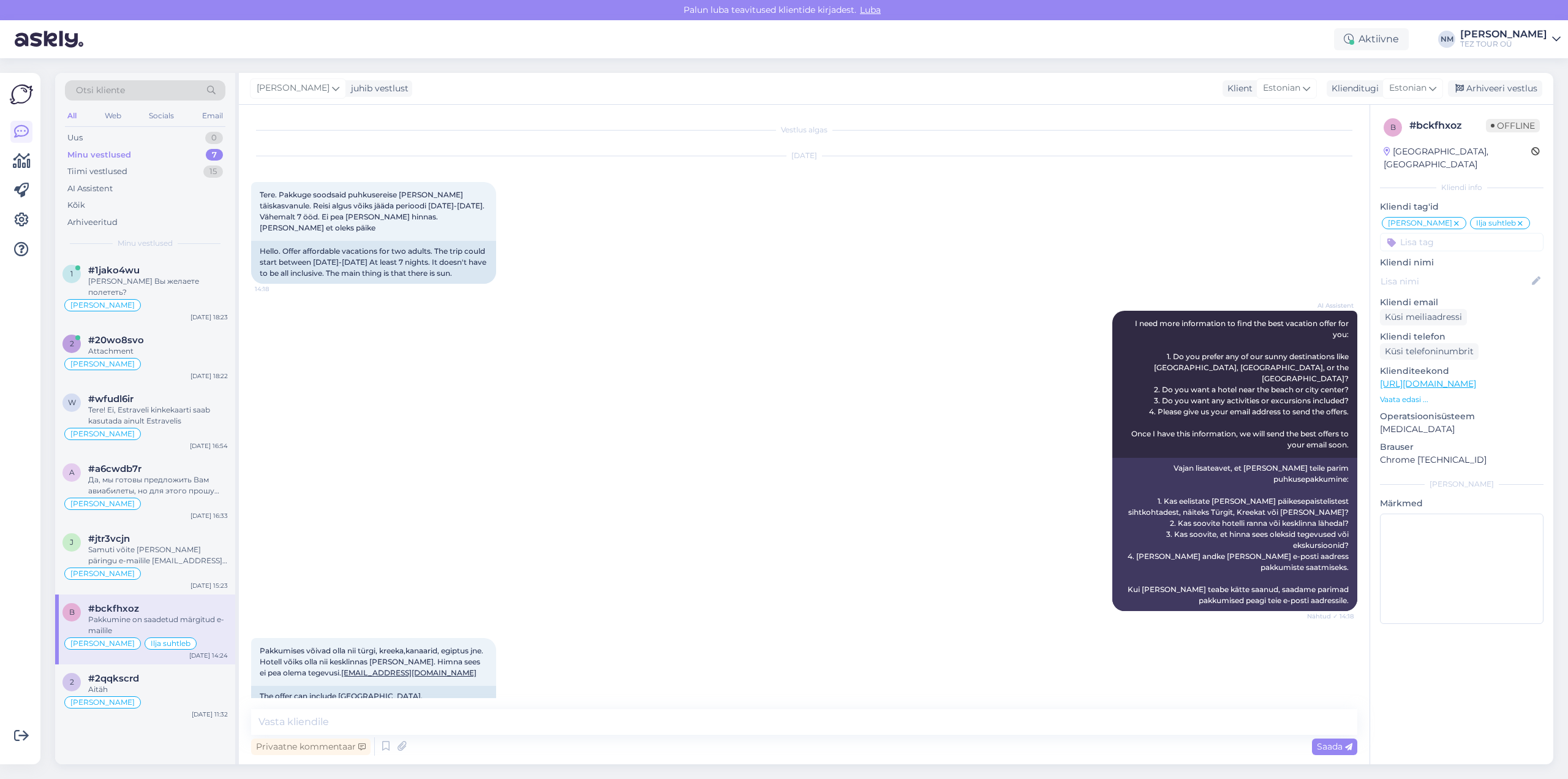
scroll to position [1101, 0]
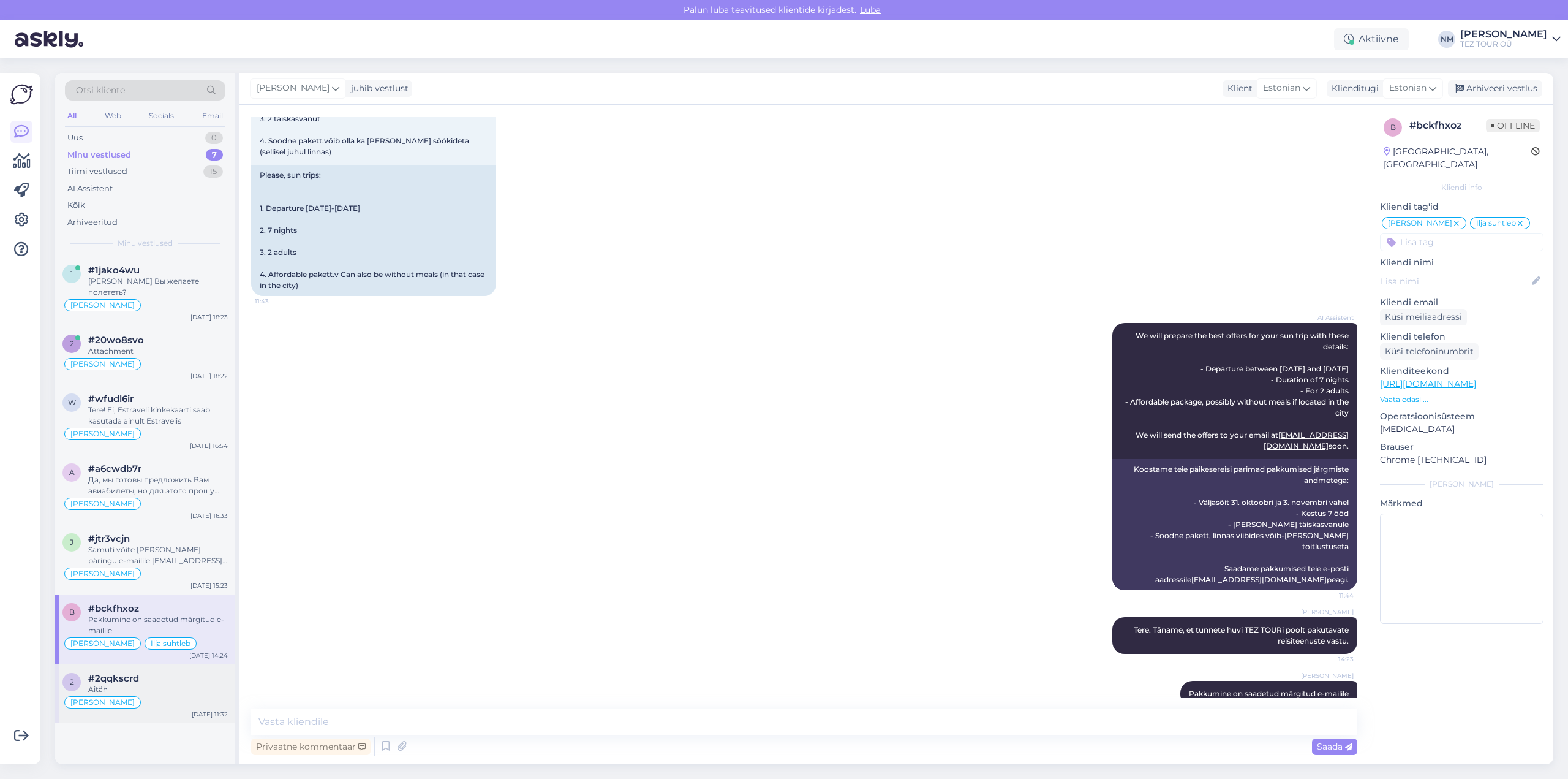
click at [155, 673] on div "#2qqkscrd" at bounding box center [158, 678] width 140 height 11
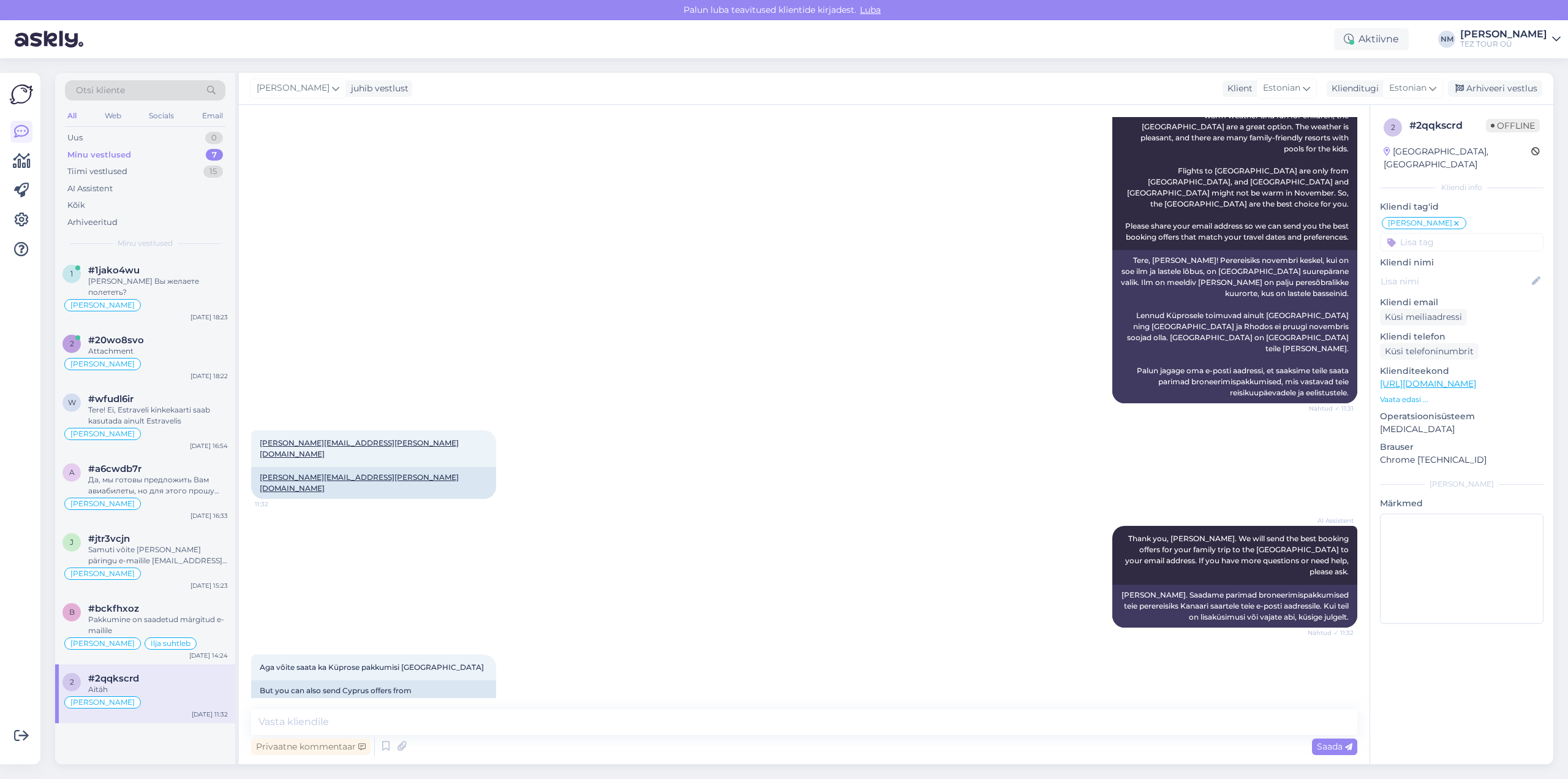
scroll to position [526, 0]
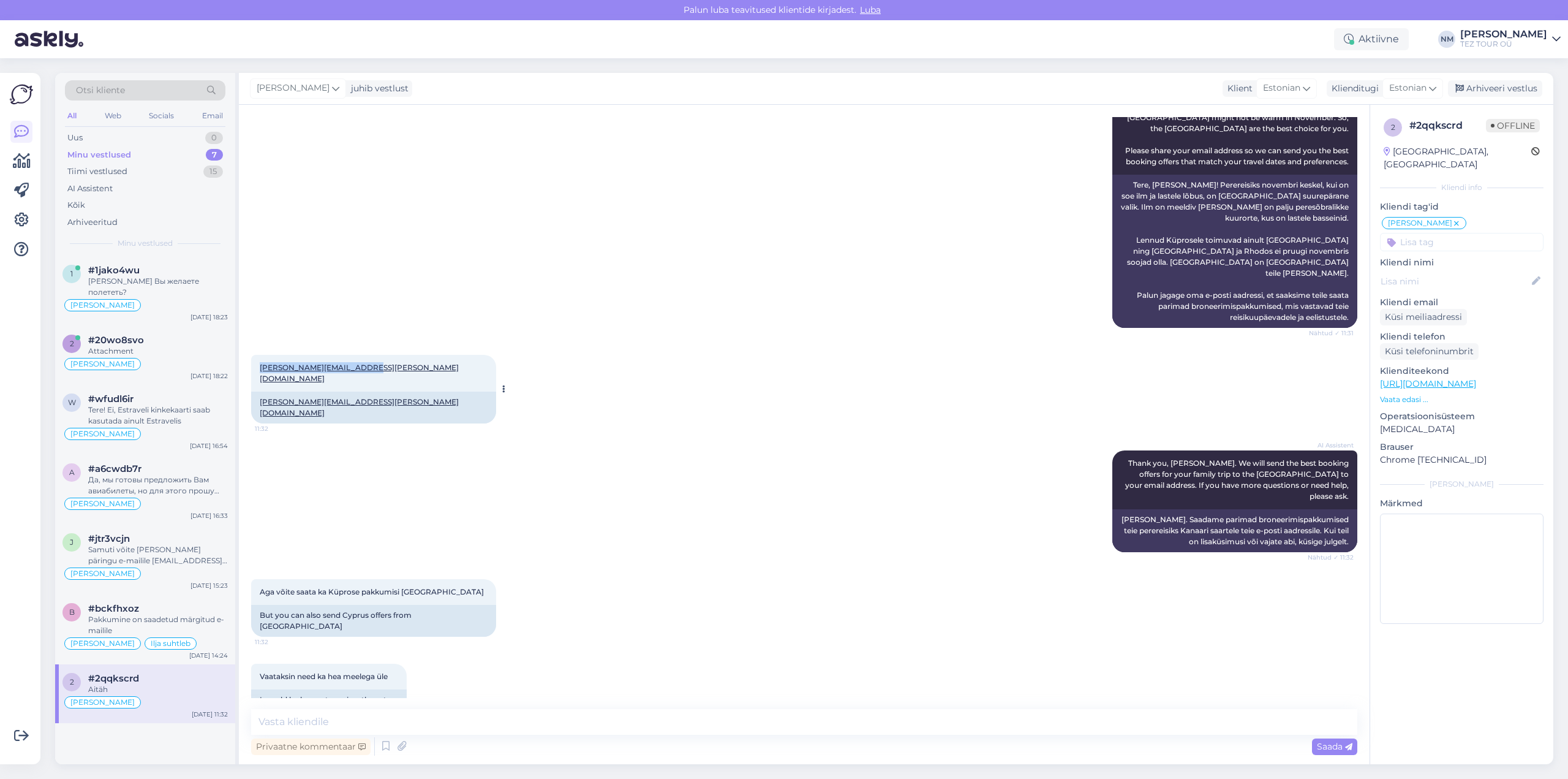
drag, startPoint x: 258, startPoint y: 311, endPoint x: 366, endPoint y: 317, distance: 108.2
click at [366, 355] on div "[PERSON_NAME][EMAIL_ADDRESS][PERSON_NAME][DOMAIN_NAME] 11:32" at bounding box center [373, 373] width 245 height 37
copy link "[PERSON_NAME][EMAIL_ADDRESS][PERSON_NAME][DOMAIN_NAME]"
click at [217, 155] on div "7" at bounding box center [214, 155] width 17 height 13
click at [169, 353] on div "[PERSON_NAME] Вы желаете полететь?" at bounding box center [158, 356] width 140 height 22
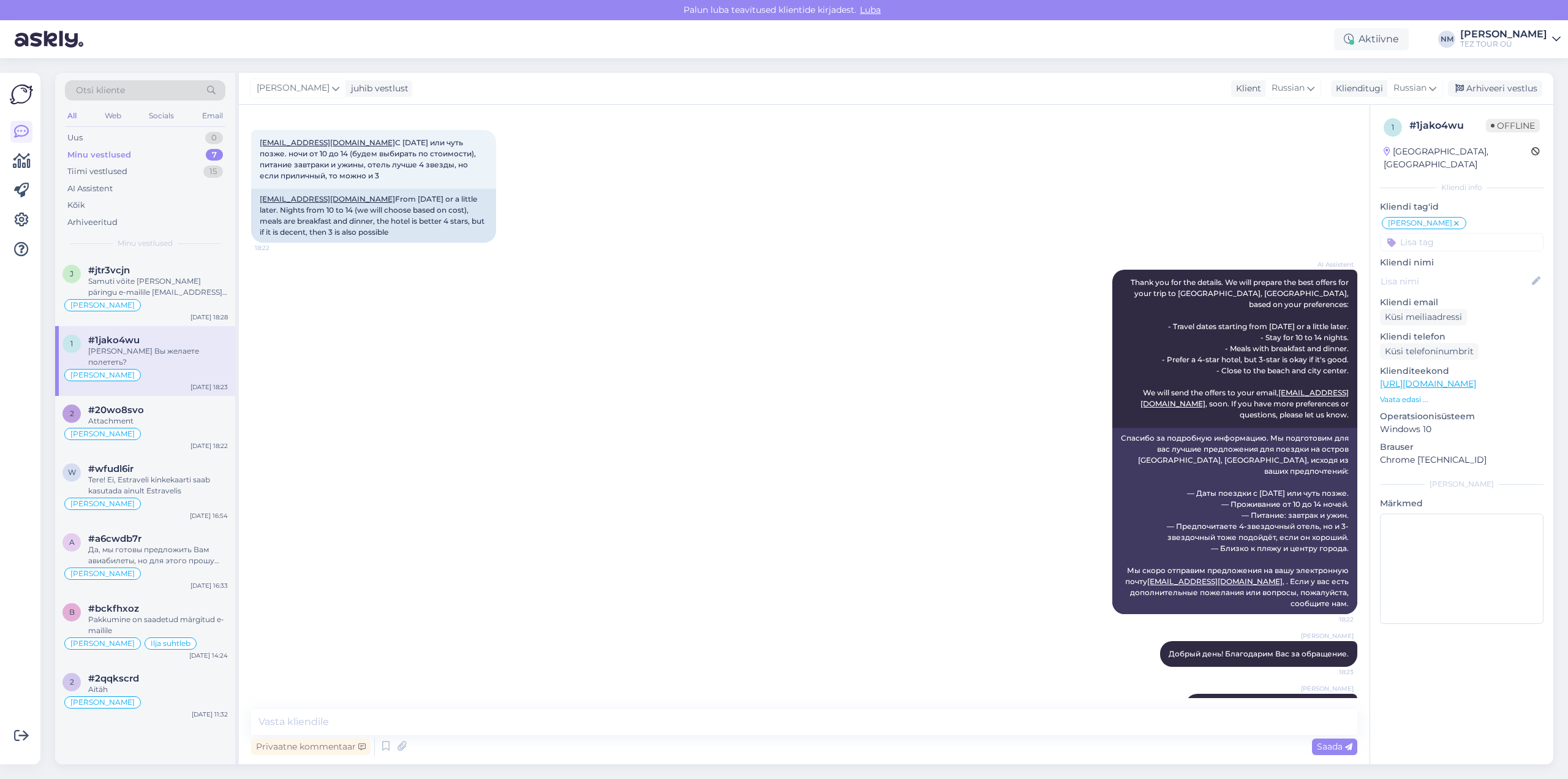
scroll to position [543, 0]
click at [171, 415] on div "Attachment" at bounding box center [158, 420] width 140 height 11
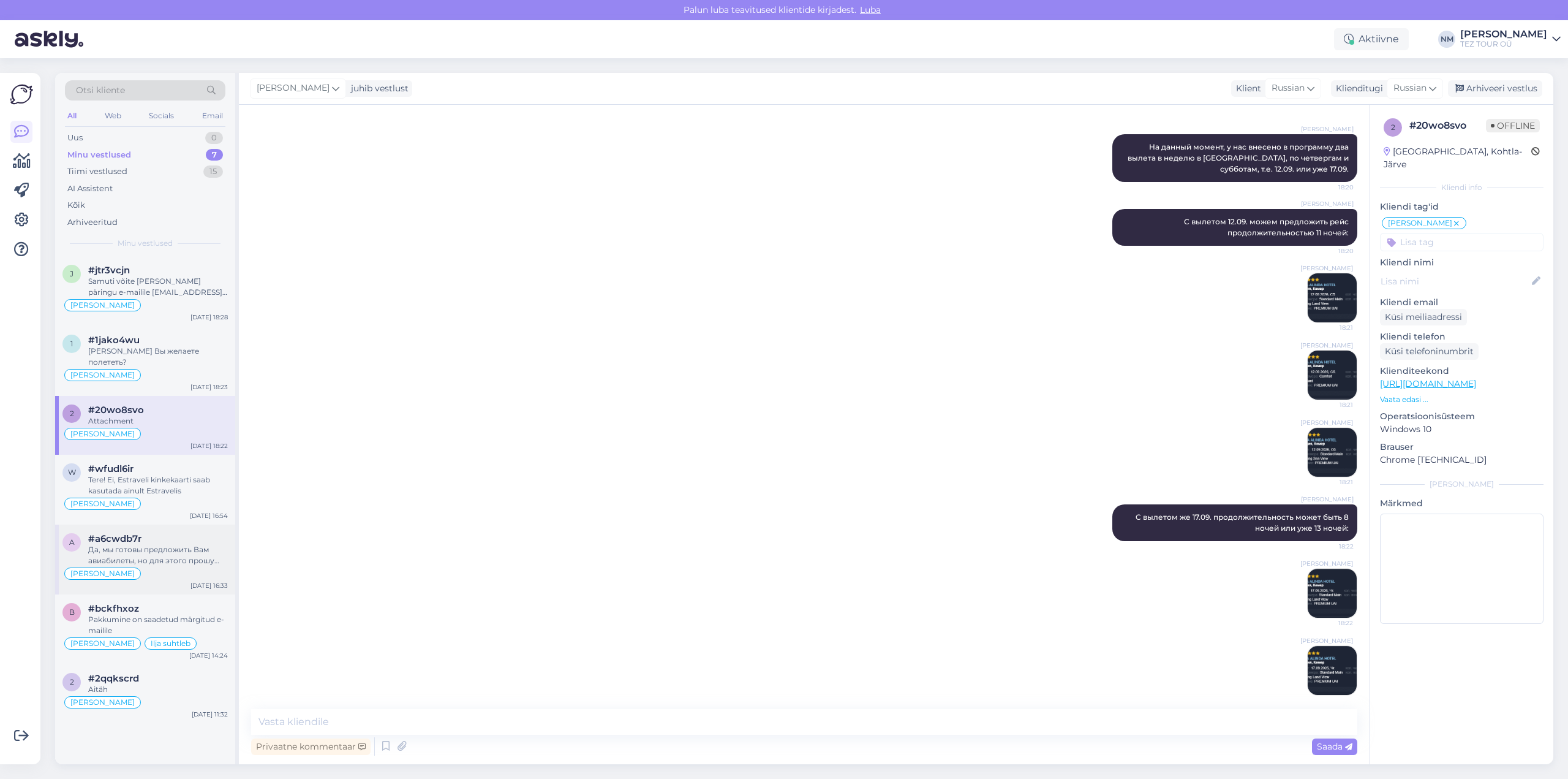
click at [191, 551] on div "Да, мы готовы предложить Вам авиабилеты, но для этого прошу уточнить выбранное …" at bounding box center [158, 555] width 140 height 22
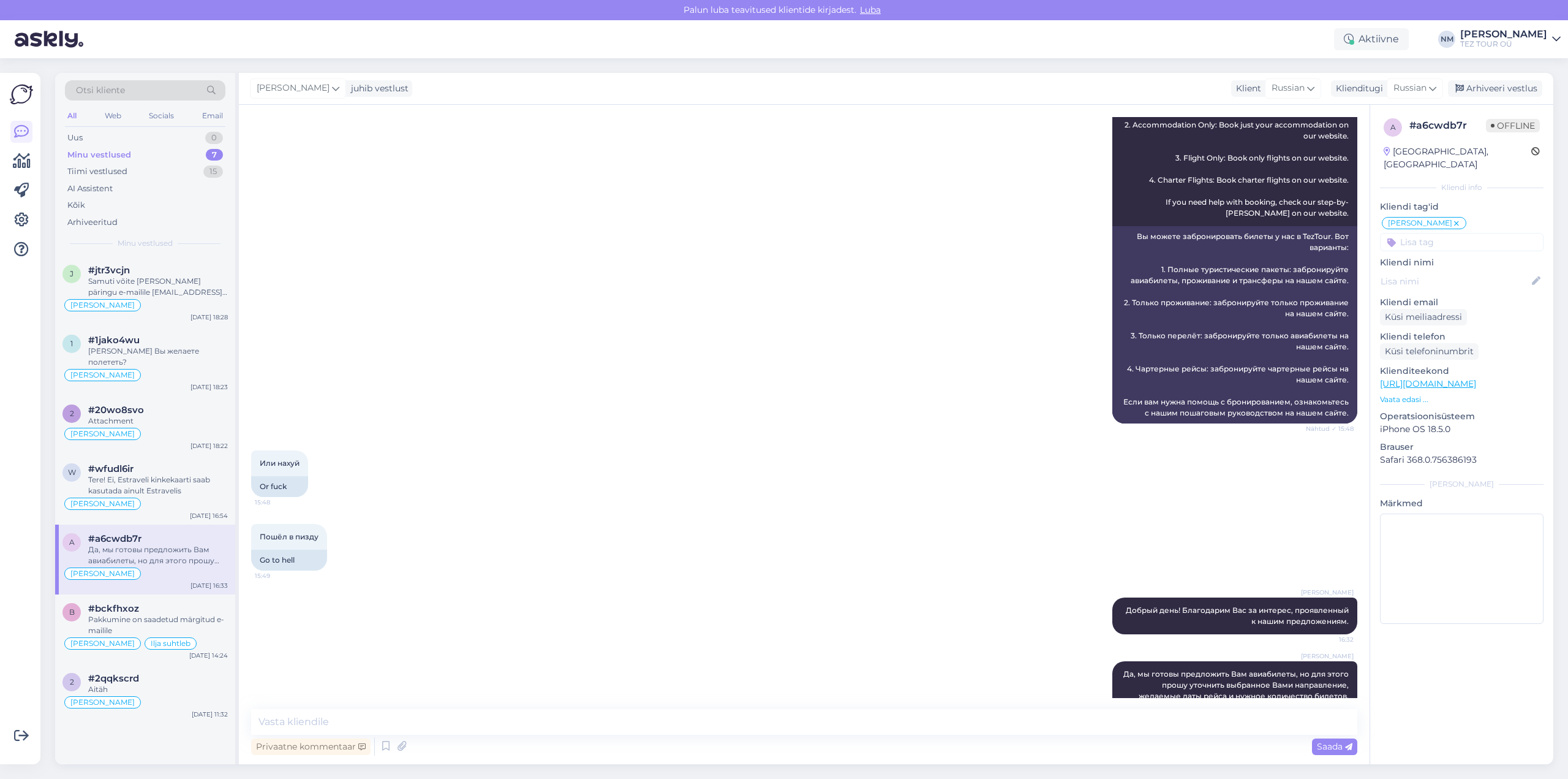
scroll to position [234, 0]
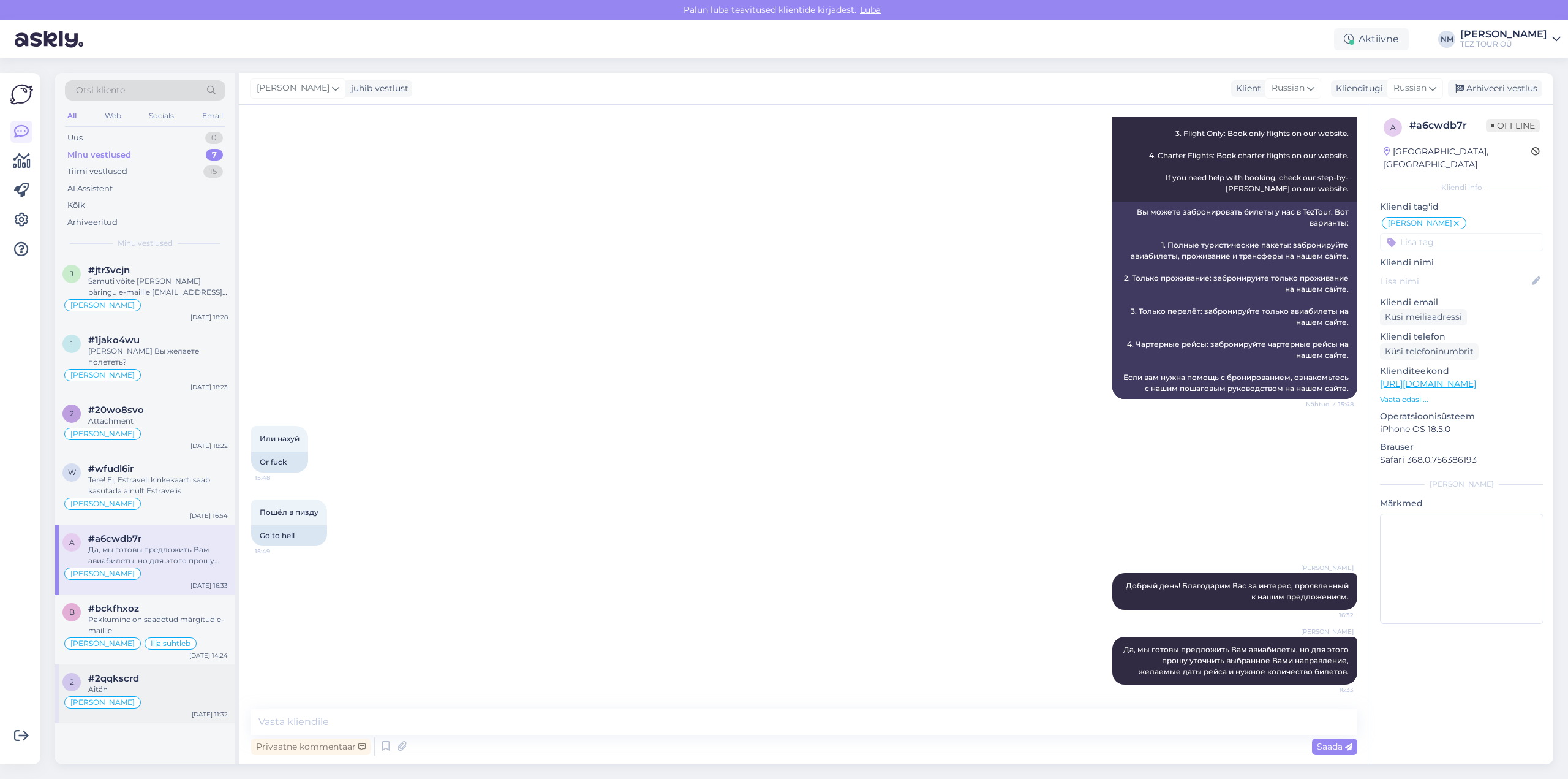
click at [155, 673] on div "#2qqkscrd" at bounding box center [158, 678] width 140 height 11
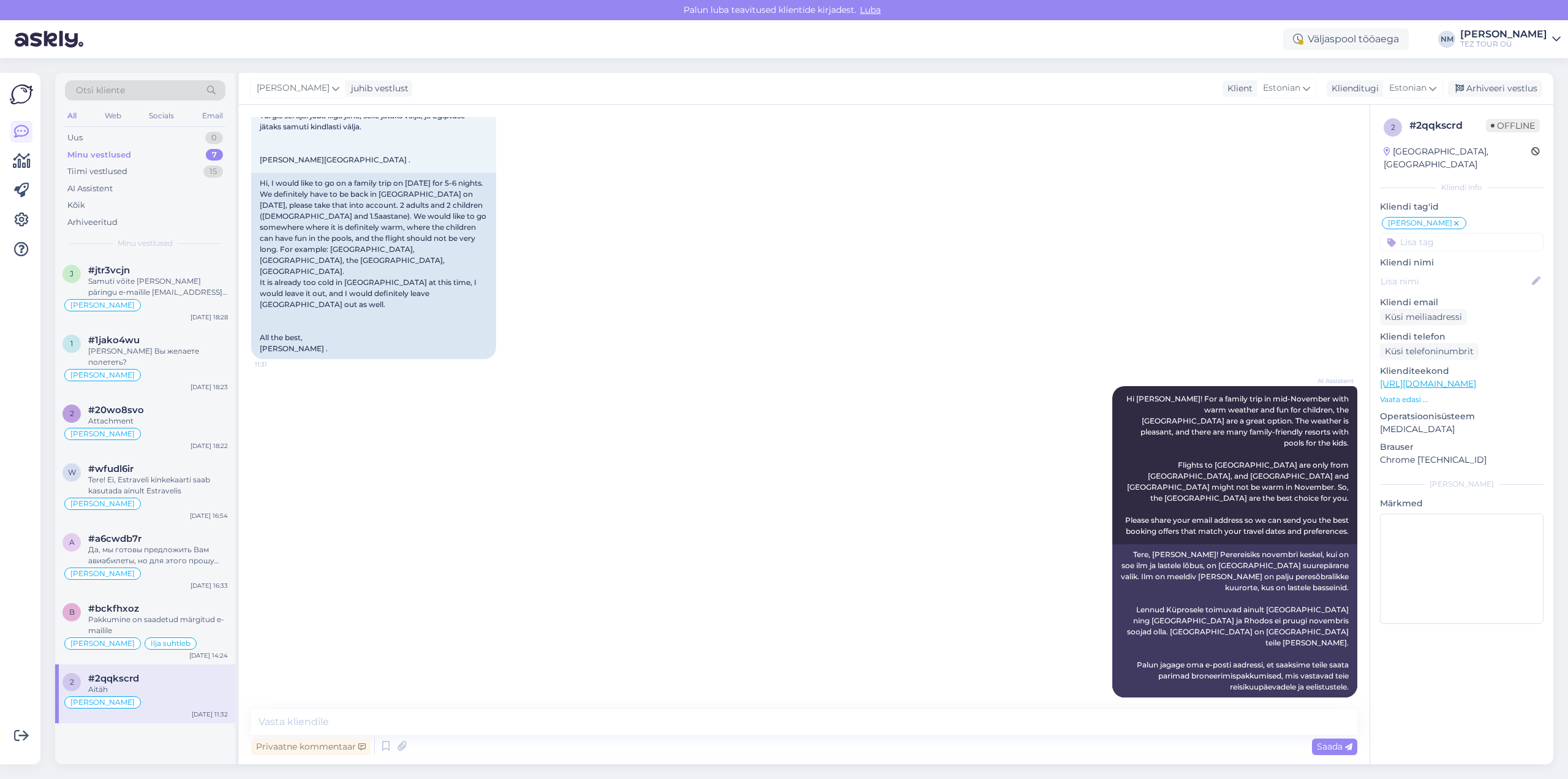
scroll to position [0, 0]
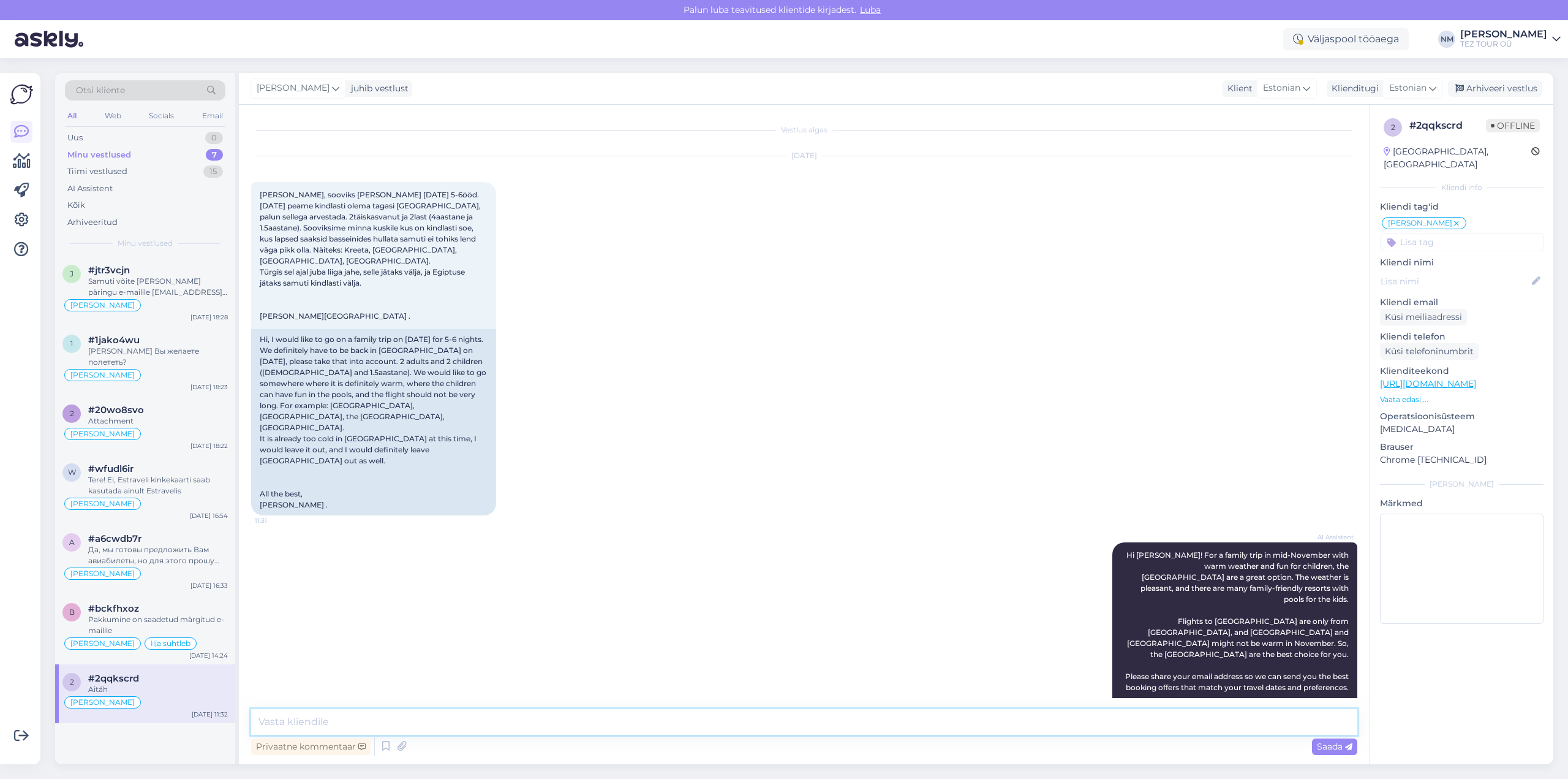
click at [310, 723] on textarea at bounding box center [804, 722] width 1106 height 26
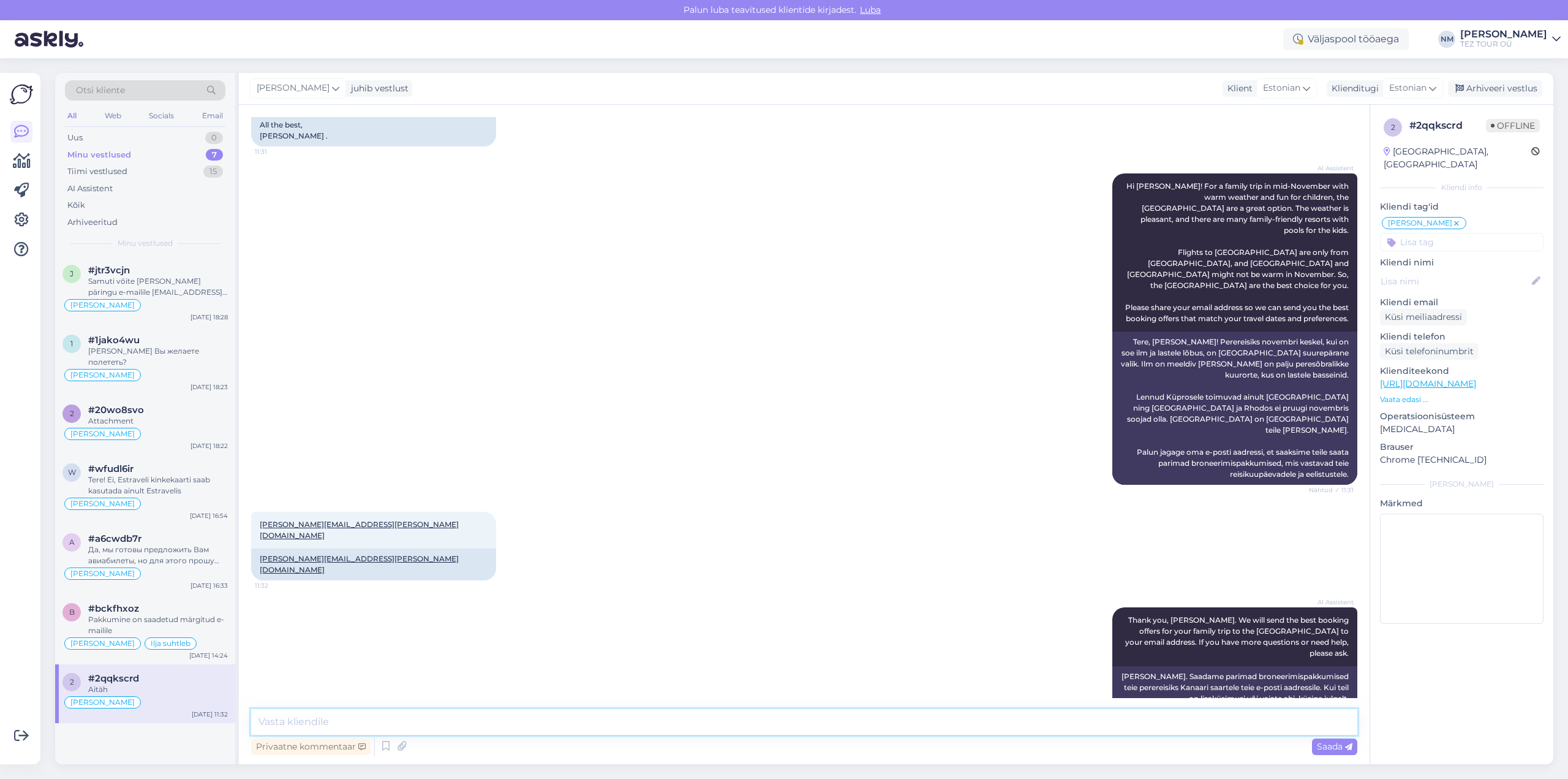
scroll to position [526, 0]
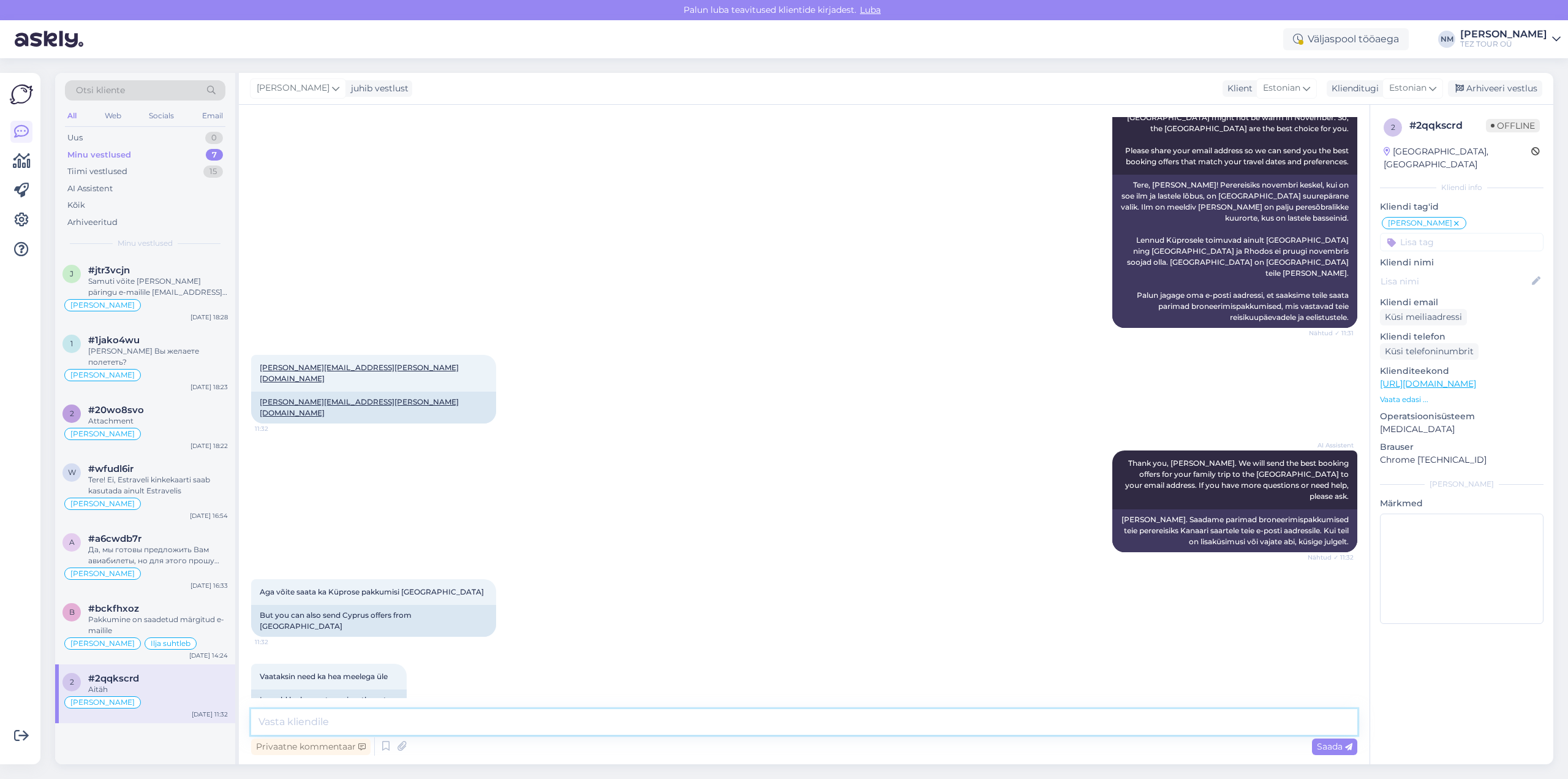
click at [308, 721] on textarea at bounding box center [804, 722] width 1106 height 26
type textarea "[PERSON_NAME]. Täname Teid pöördumise eest."
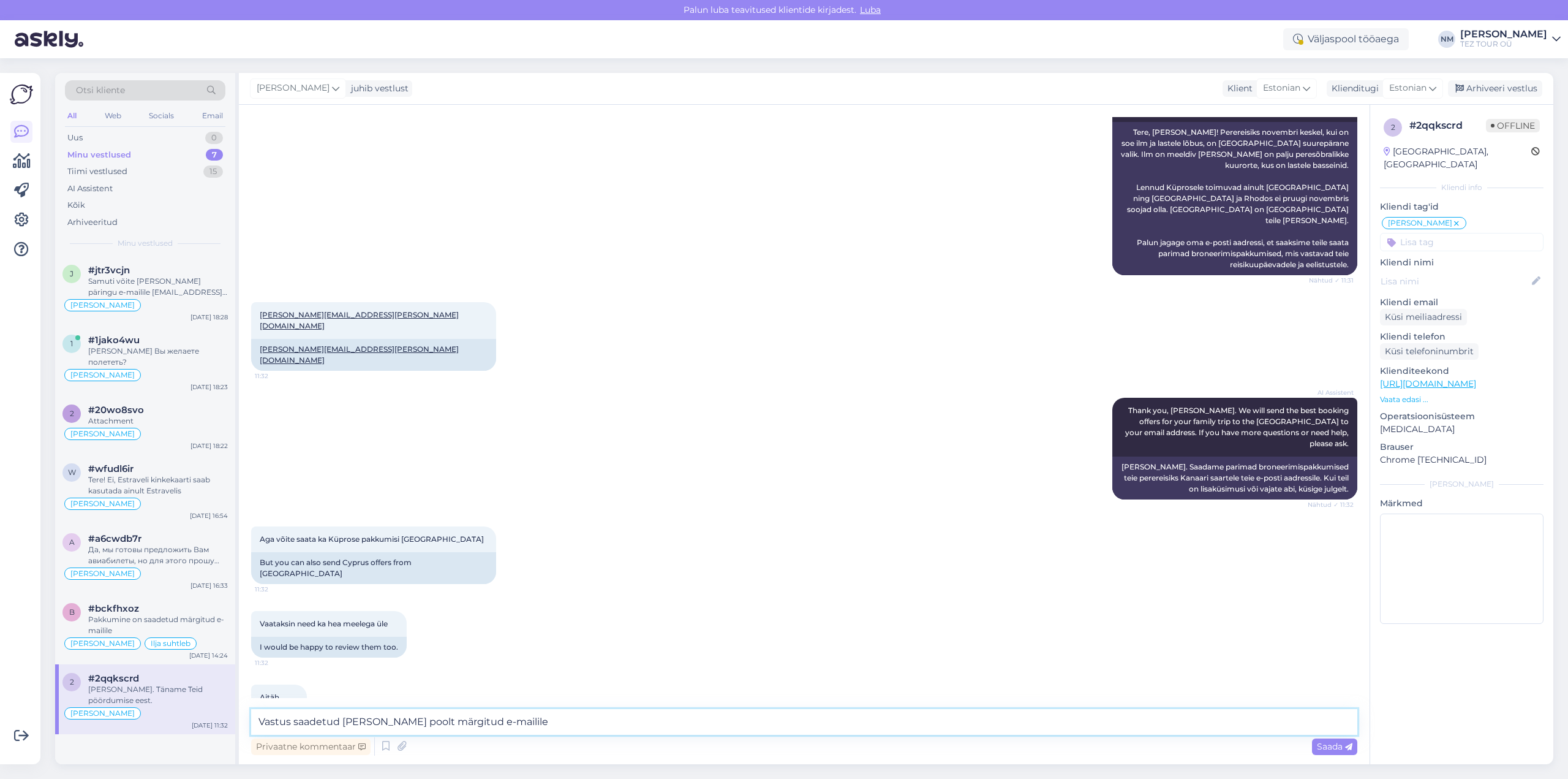
type textarea "Vastus saadetud [PERSON_NAME] poolt märgitud e-mailile."
